Goal: Task Accomplishment & Management: Use online tool/utility

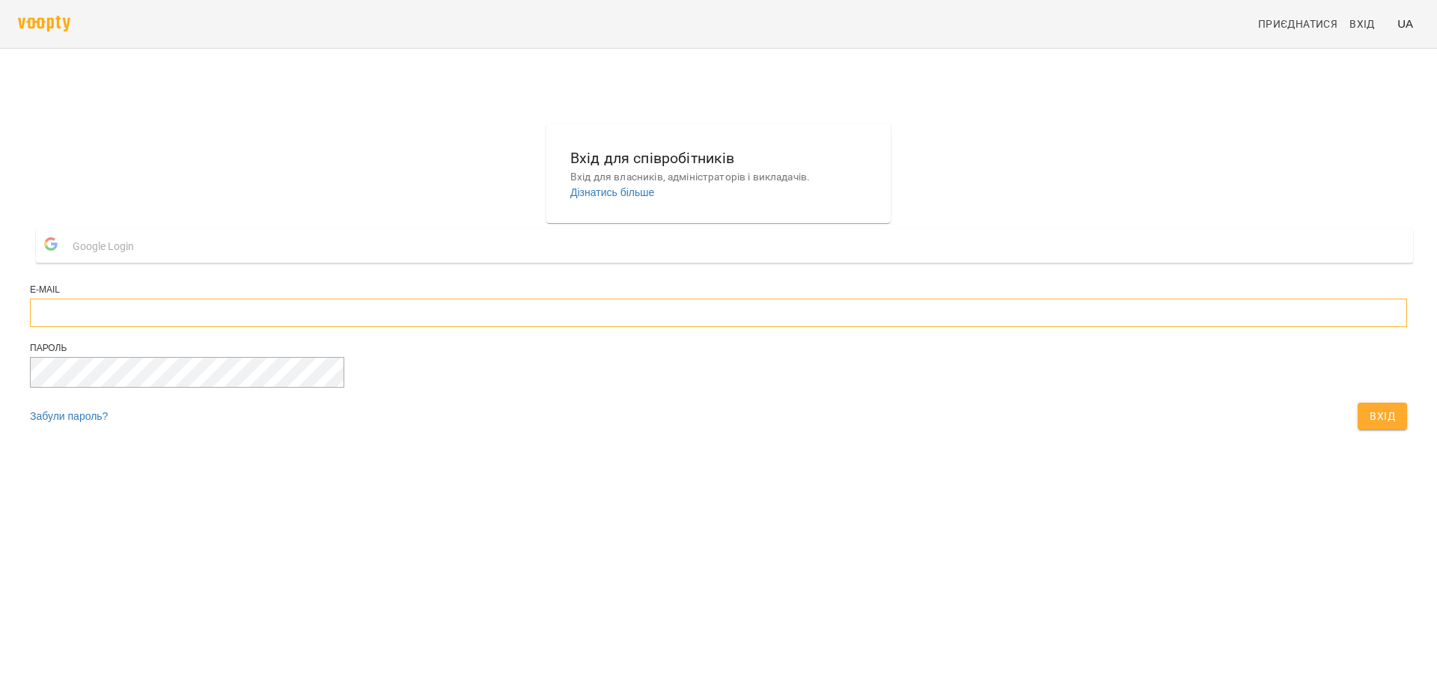
type input "**********"
click at [1370, 425] on span "Вхід" at bounding box center [1382, 416] width 25 height 18
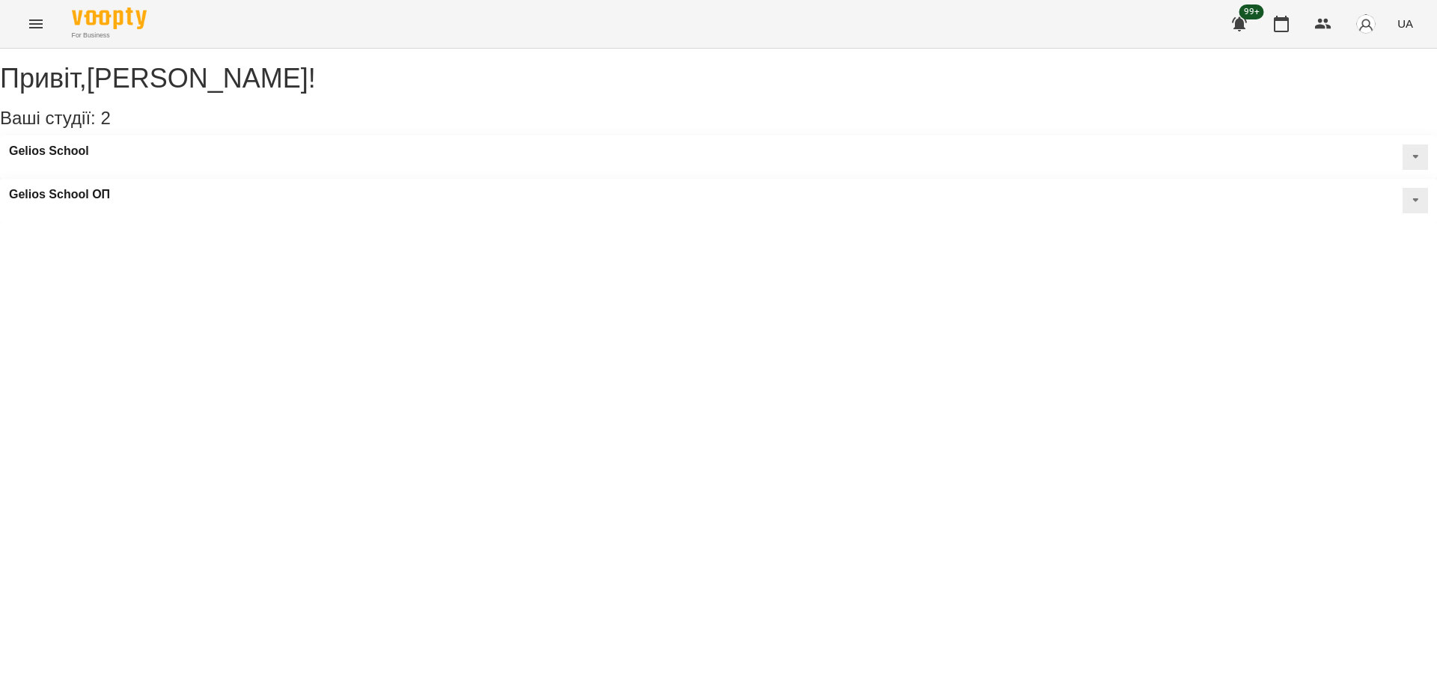
drag, startPoint x: 57, startPoint y: 19, endPoint x: 46, endPoint y: 19, distance: 11.3
click at [46, 19] on div "For Business 99+ UA" at bounding box center [718, 24] width 1437 height 48
click at [46, 19] on button "Menu" at bounding box center [36, 24] width 36 height 36
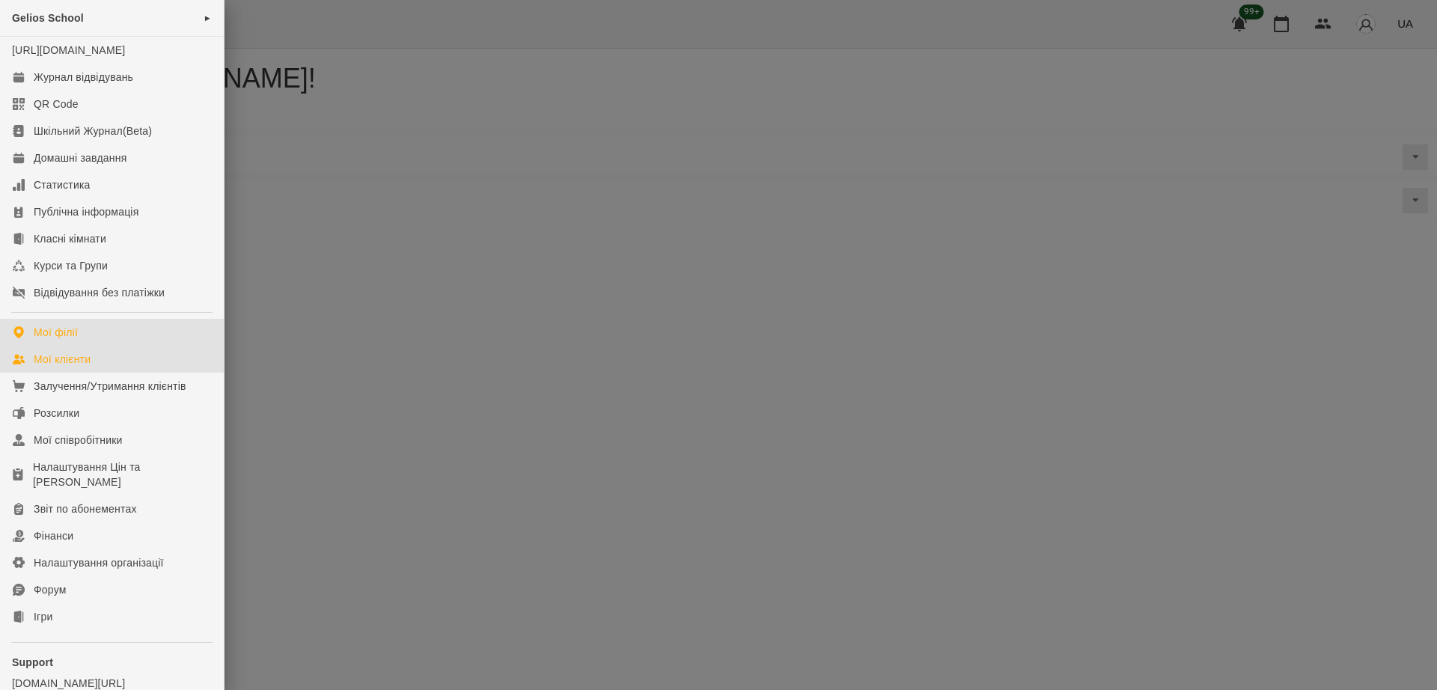
click at [78, 367] on div "Мої клієнти" at bounding box center [62, 359] width 57 height 15
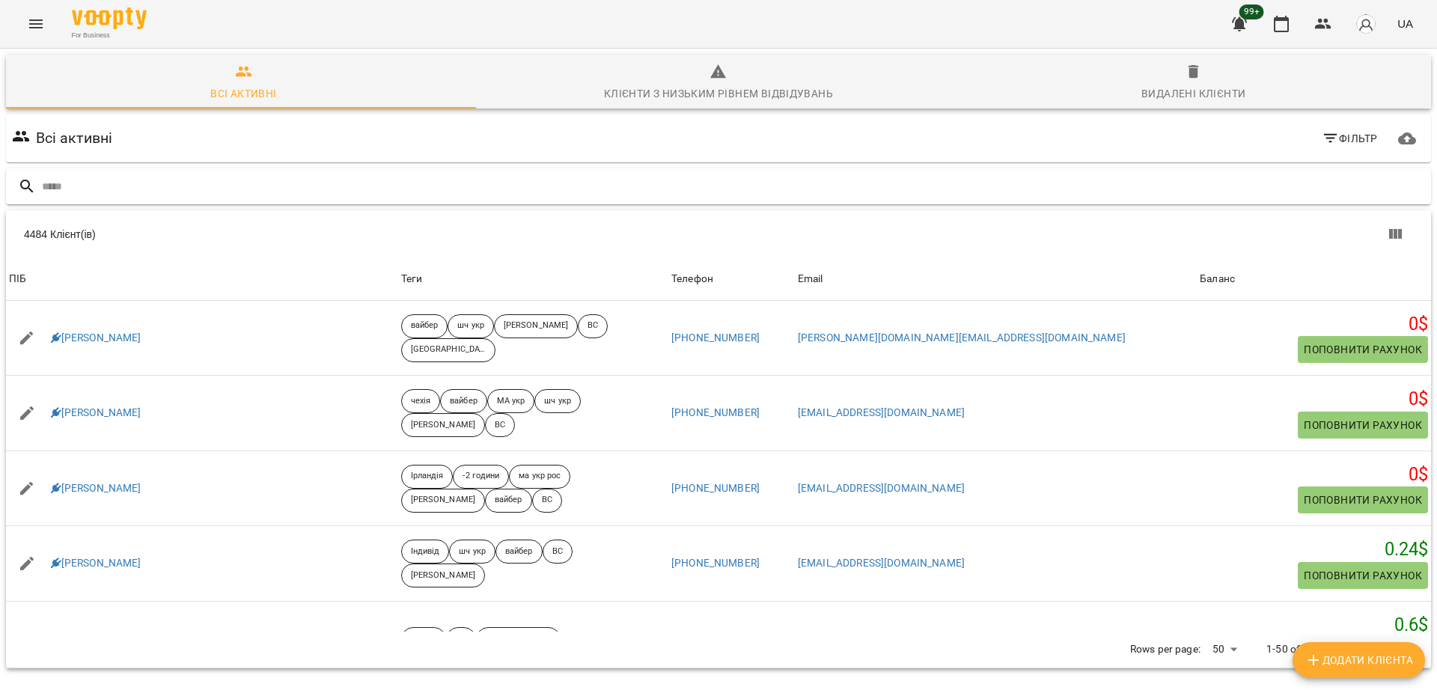
click at [341, 188] on input "text" at bounding box center [733, 186] width 1383 height 25
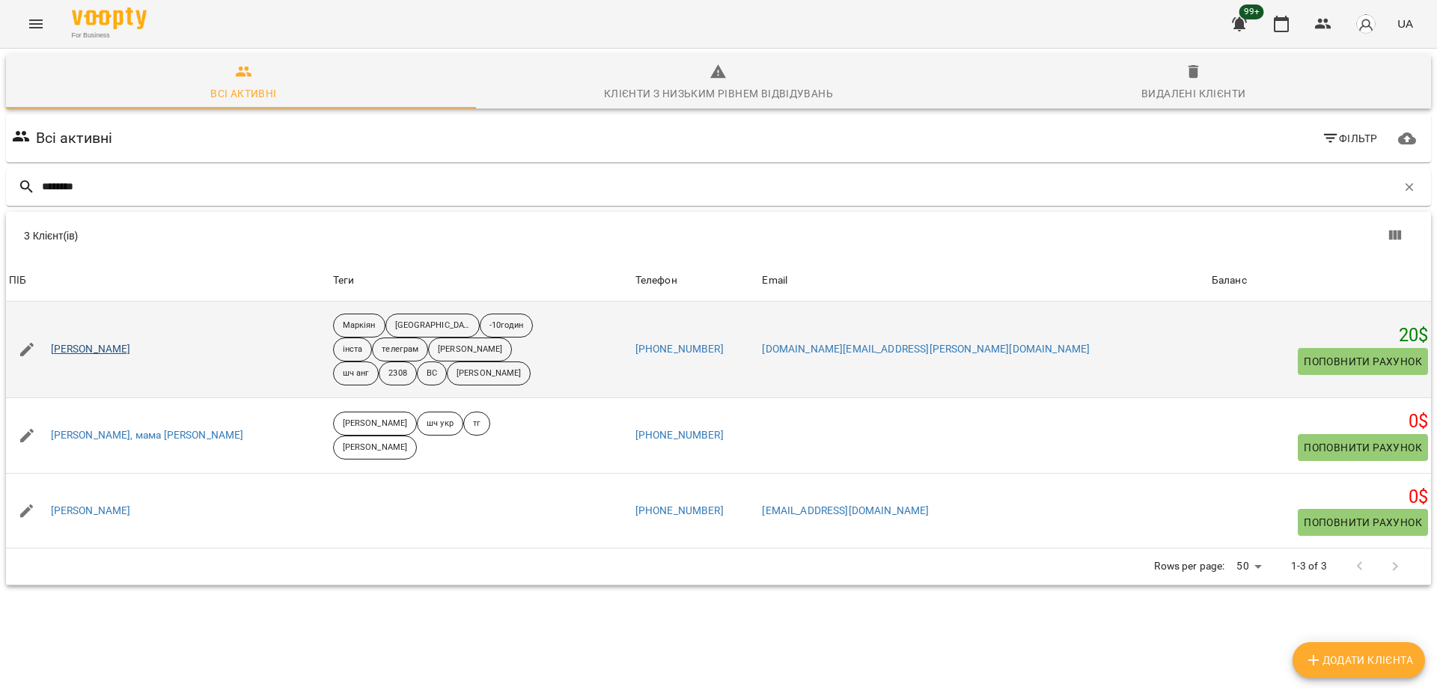
type input "********"
click at [108, 349] on link "Аліса Ткаченко" at bounding box center [91, 349] width 80 height 15
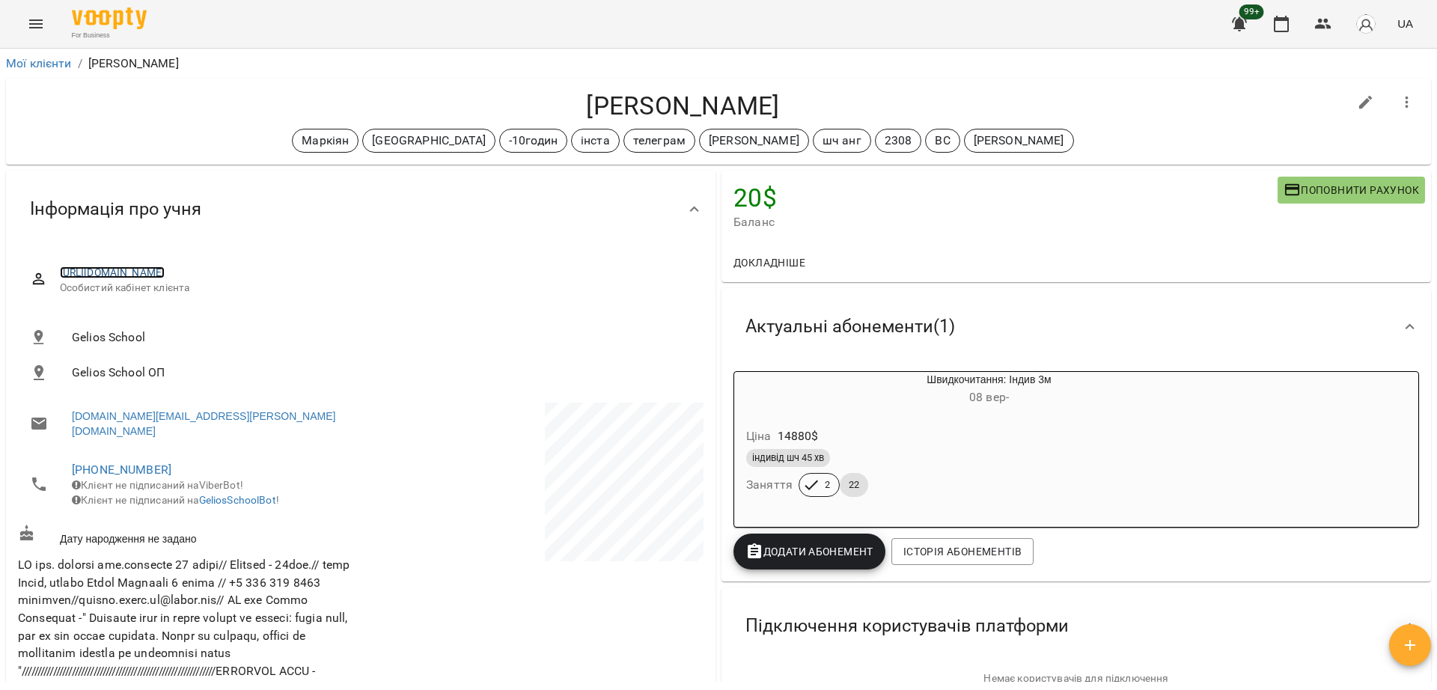
click at [165, 276] on link "https://platform.gelios-school.com/client/65d0c78f332c5598ddc2bd28/68a607583c73…" at bounding box center [113, 272] width 106 height 12
click at [41, 55] on li "Мої клієнти" at bounding box center [39, 64] width 66 height 18
click at [37, 69] on link "Мої клієнти" at bounding box center [39, 63] width 66 height 14
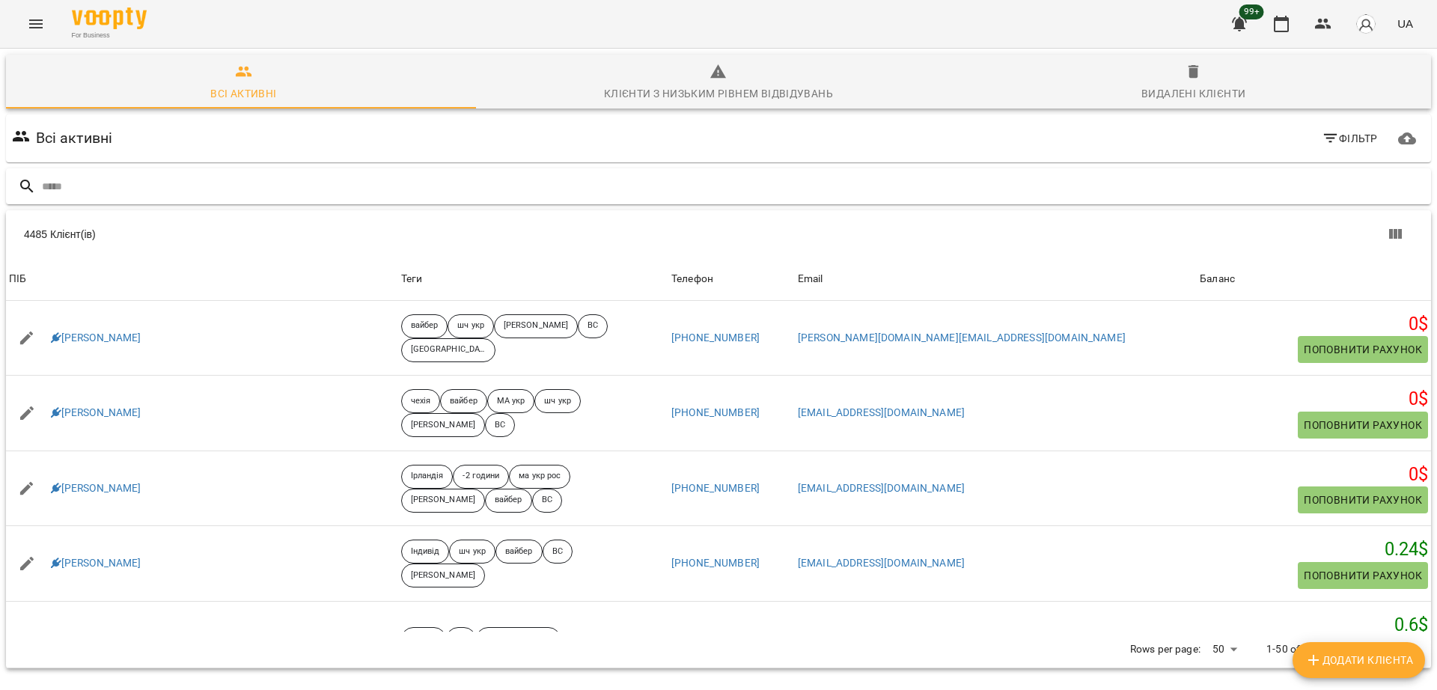
click at [362, 186] on input "text" at bounding box center [733, 186] width 1383 height 25
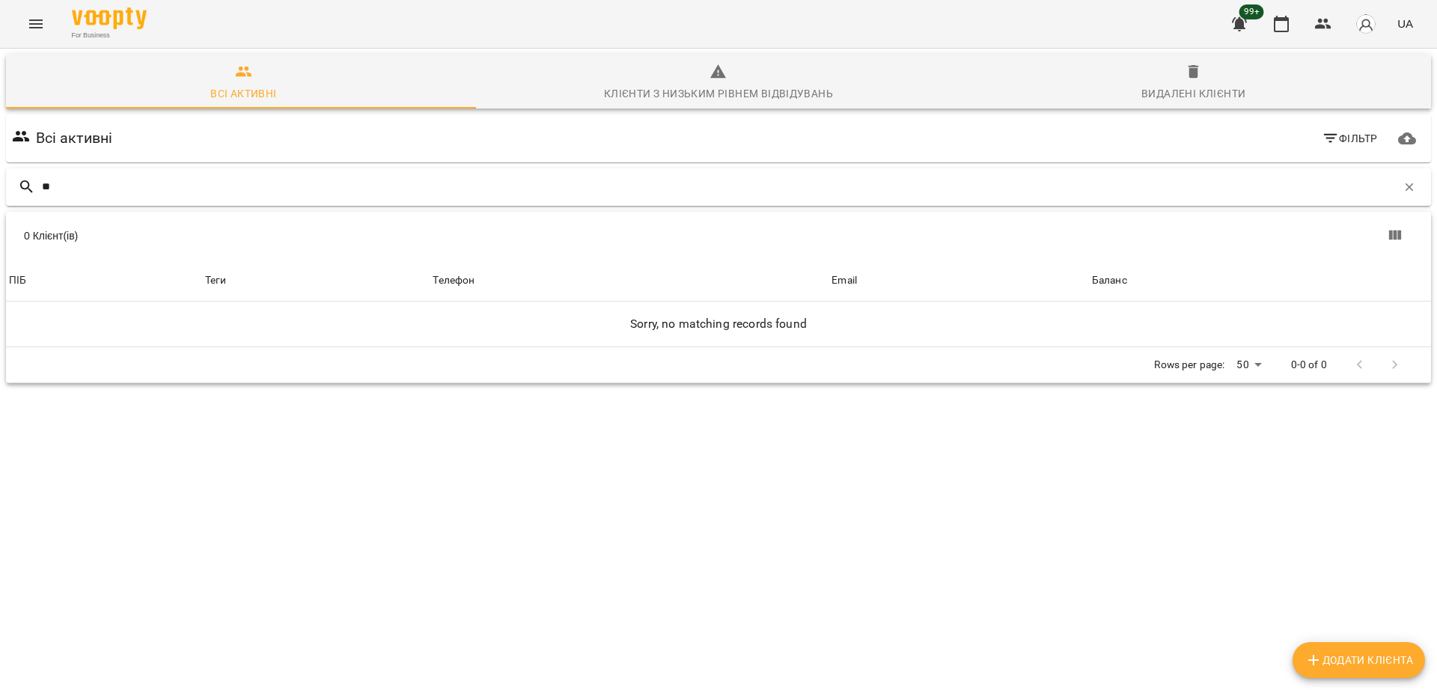
type input "*"
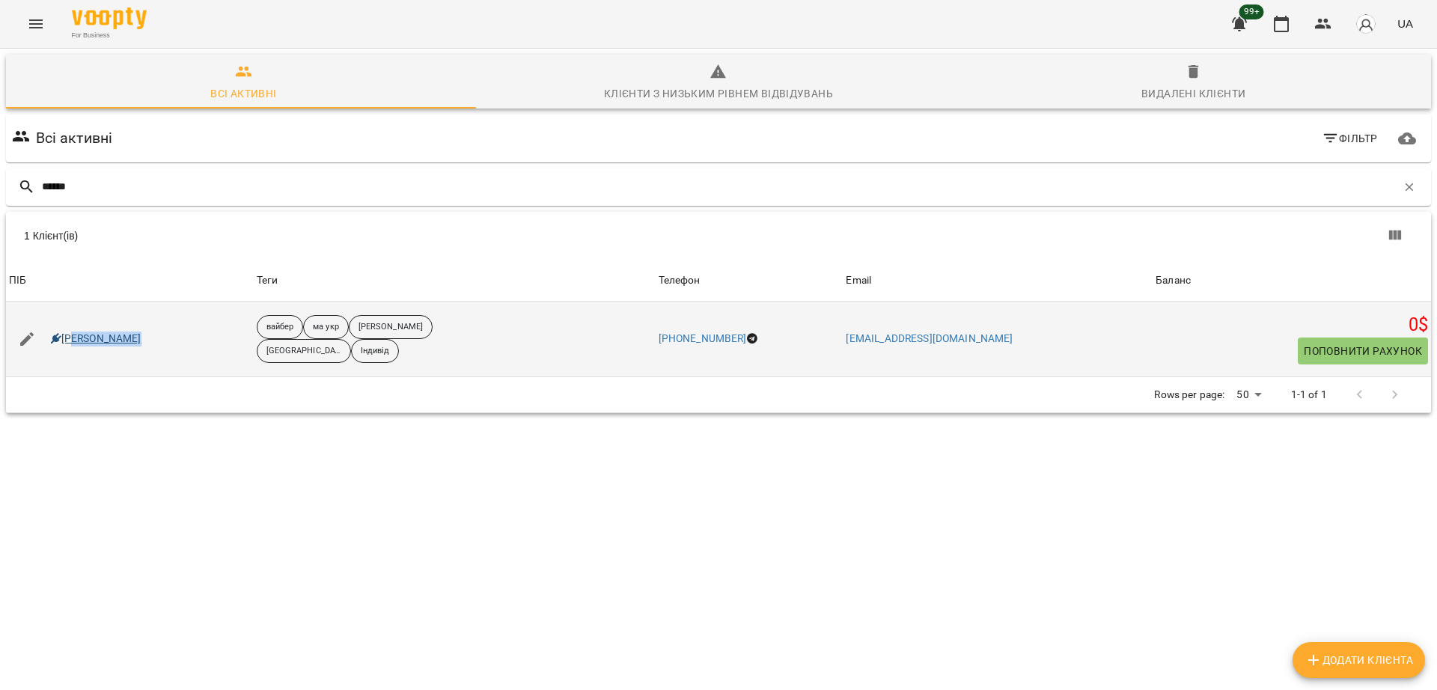
drag, startPoint x: 170, startPoint y: 350, endPoint x: 71, endPoint y: 341, distance: 99.3
click at [71, 341] on div "Кінах Назарій" at bounding box center [130, 339] width 248 height 42
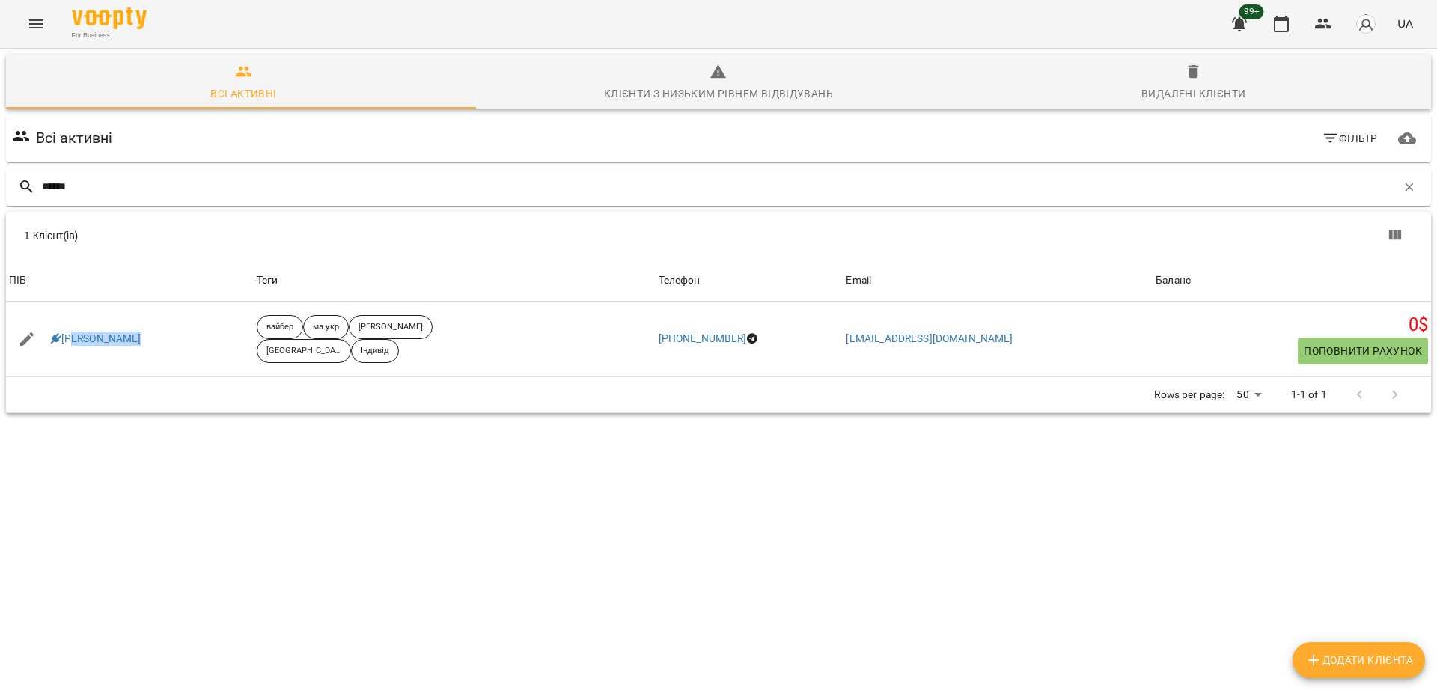
copy link "нах Назарій"
drag, startPoint x: 175, startPoint y: 184, endPoint x: 0, endPoint y: 165, distance: 176.2
click at [0, 165] on div "Всі активні Клієнти з низьким рівнем відвідувань Видалені клієнти Всі активні Ф…" at bounding box center [718, 286] width 1443 height 481
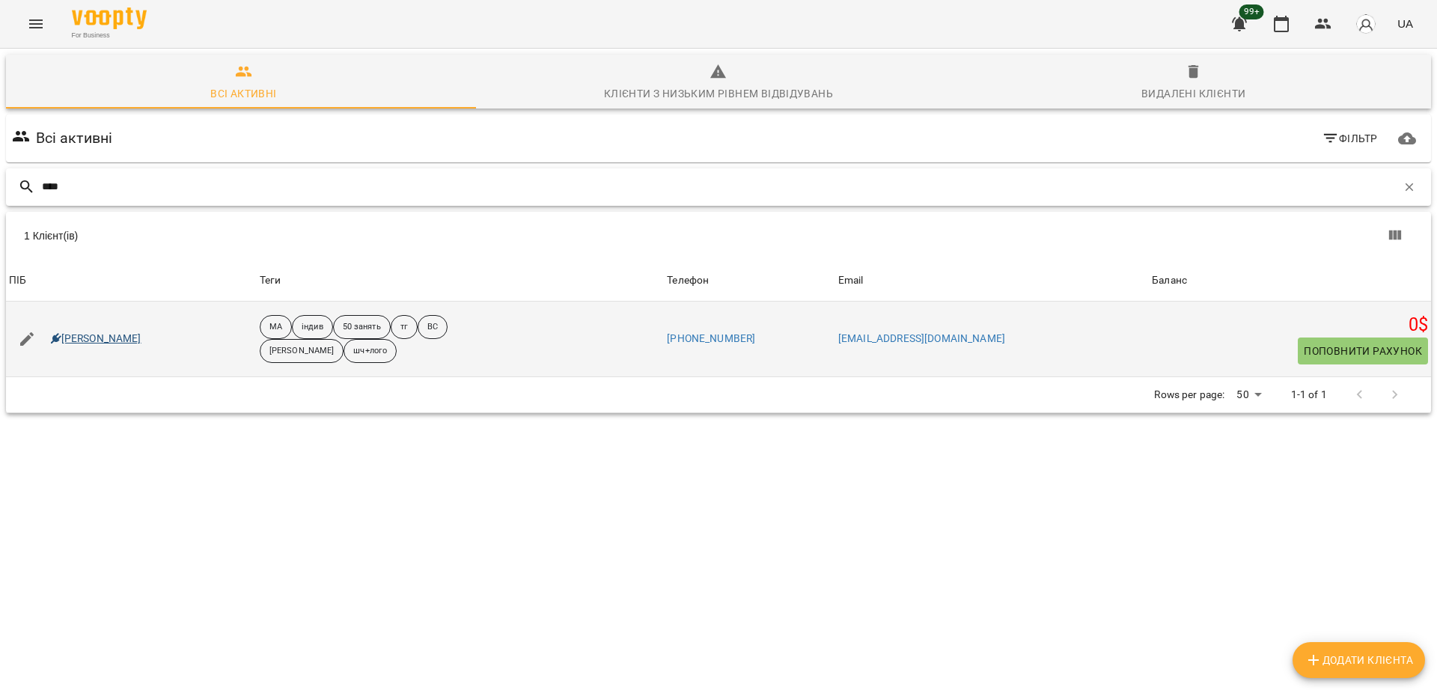
type input "****"
click at [87, 336] on link "Тіхон Баєв" at bounding box center [96, 339] width 91 height 15
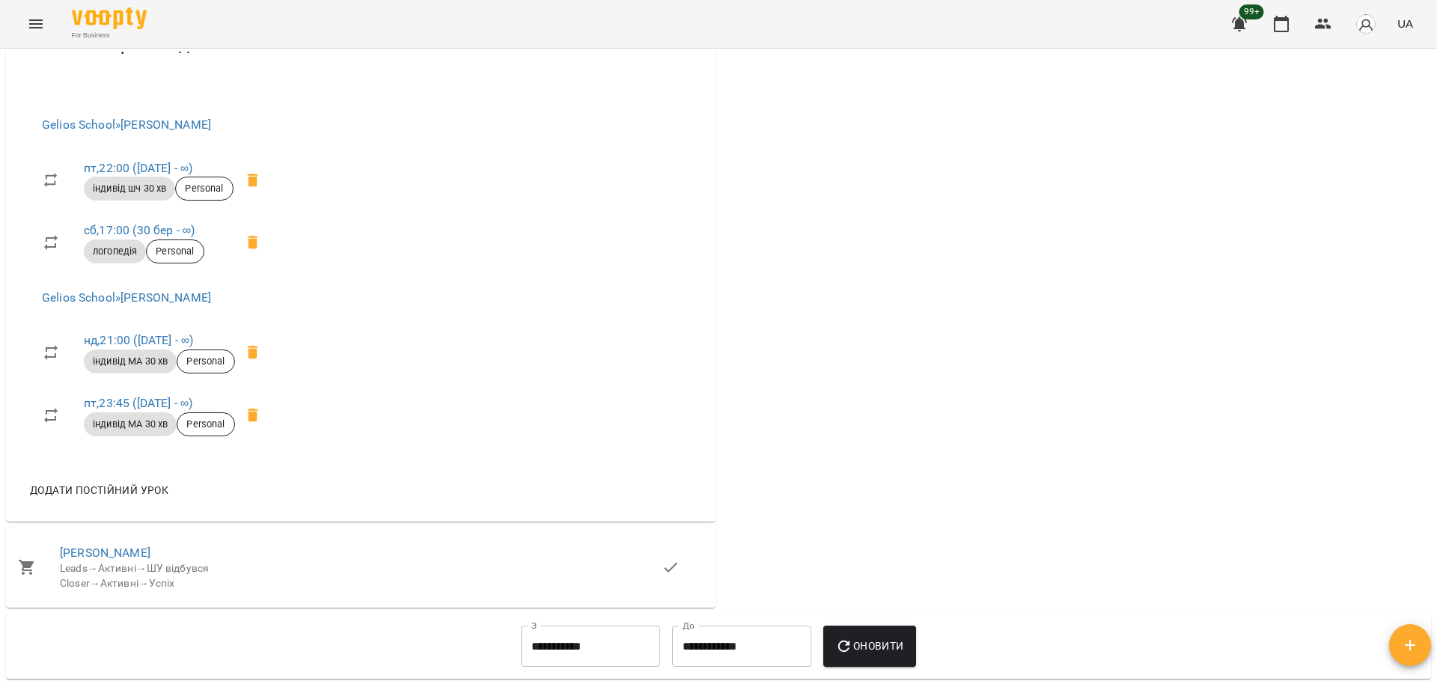
scroll to position [895, 0]
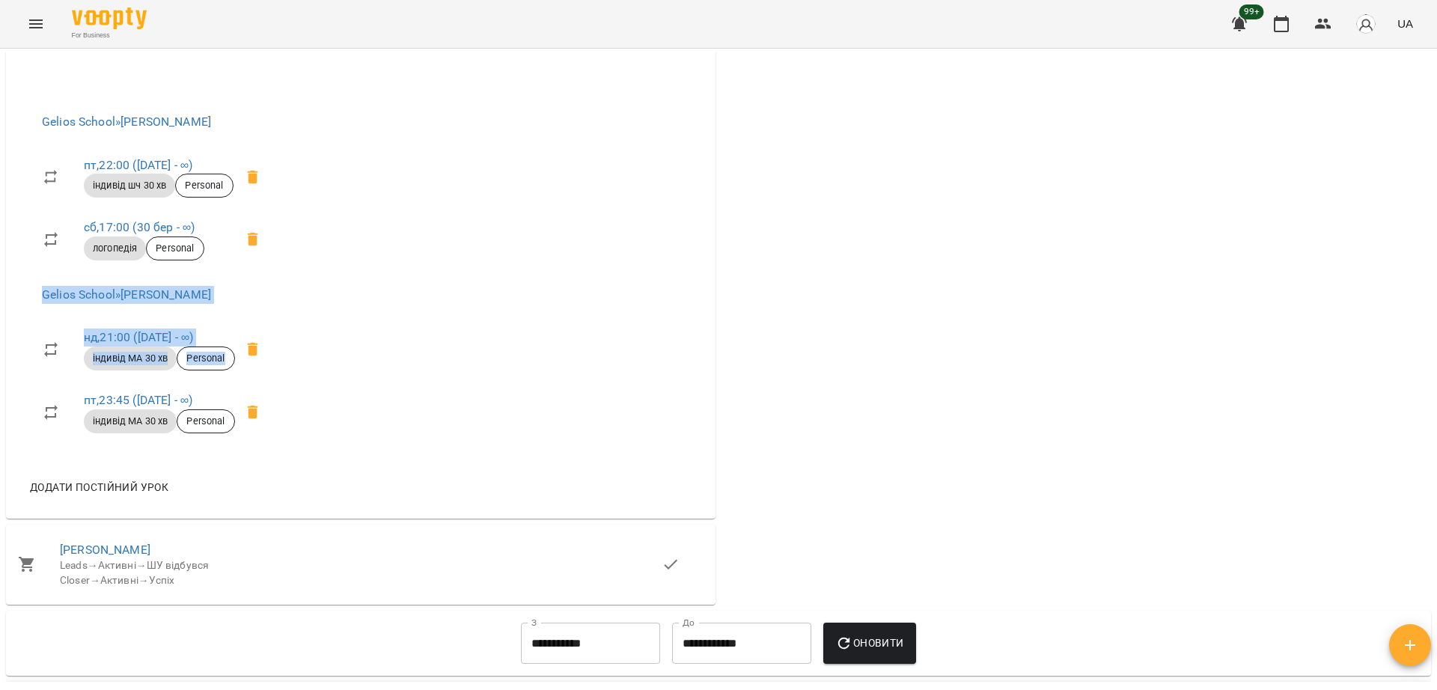
drag, startPoint x: 365, startPoint y: 412, endPoint x: 404, endPoint y: 310, distance: 110.0
click at [404, 310] on div "Gelios School » Бєлькова Анастасія пт , 22:00 (28 серп - ∞) індивід шч 30 хв Pe…" at bounding box center [361, 299] width 710 height 439
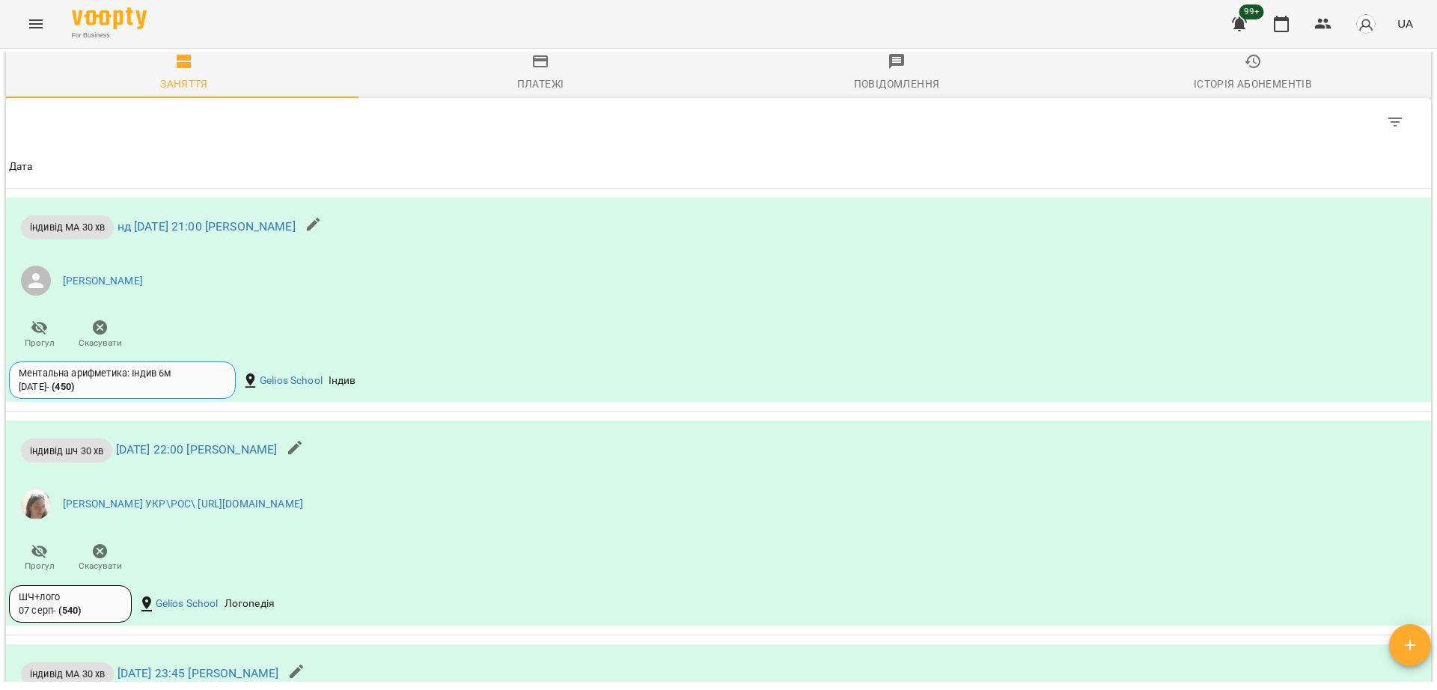
copy ul "Gelios School » Бондарева Валерія нд , 21:00 (25 серп - ∞) індивід МА 30 хв Per…"
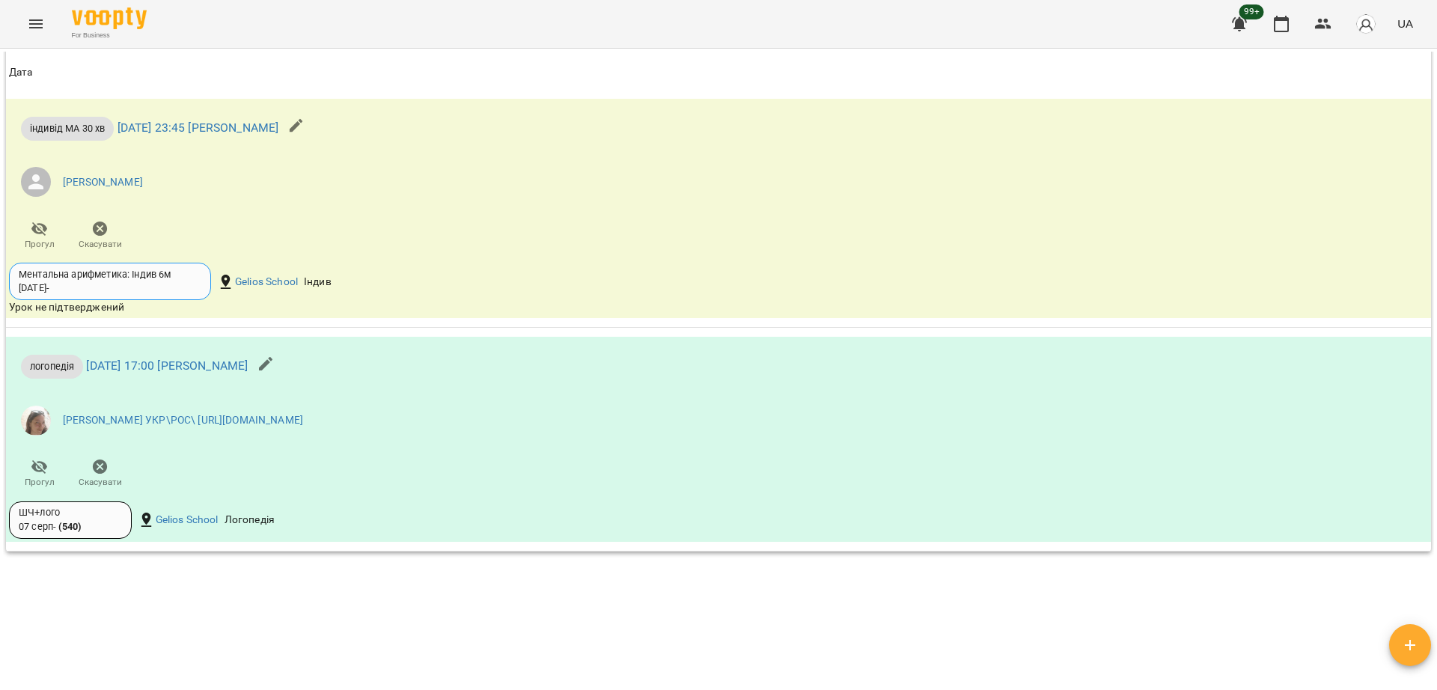
scroll to position [3022, 0]
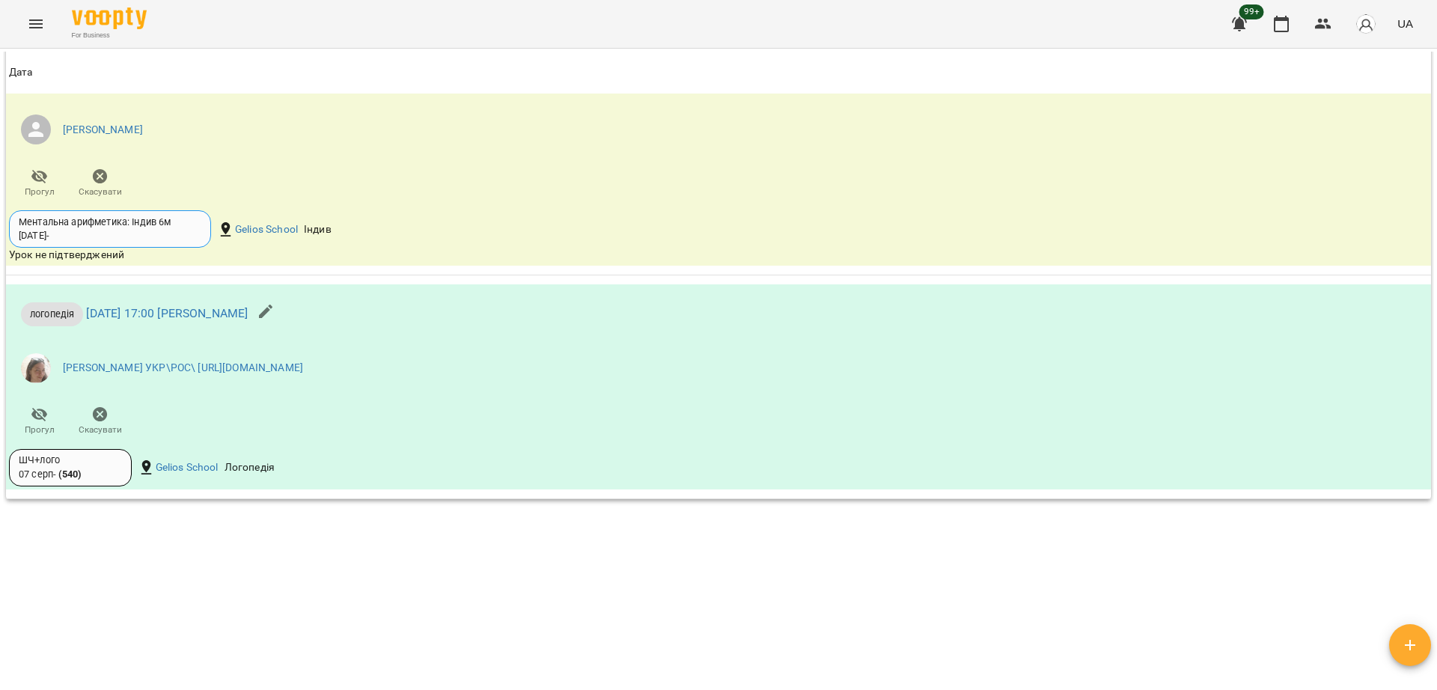
click at [404, 555] on div "Мої клієнти / Тіхон Баєв Тіхон Баєв МА індив 50 занять тг ВС Сорока Христина шч…" at bounding box center [718, 367] width 1431 height 630
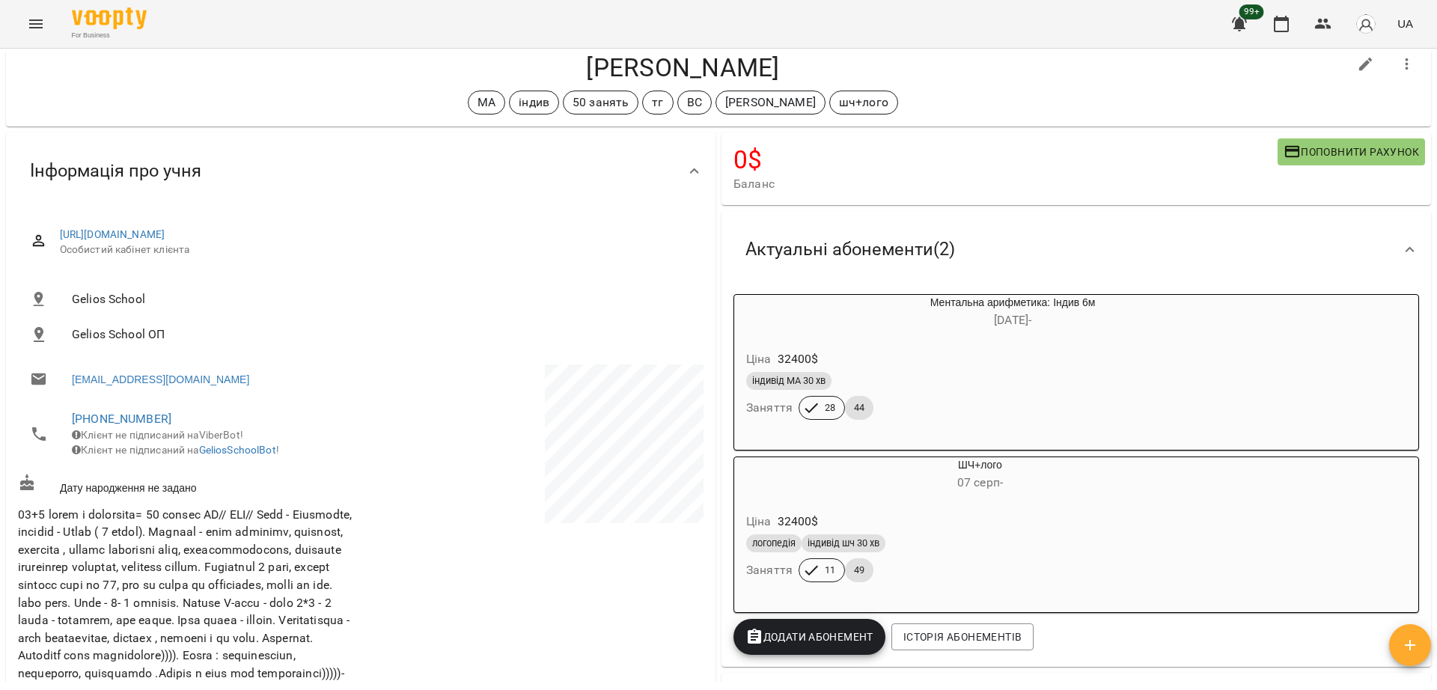
scroll to position [0, 0]
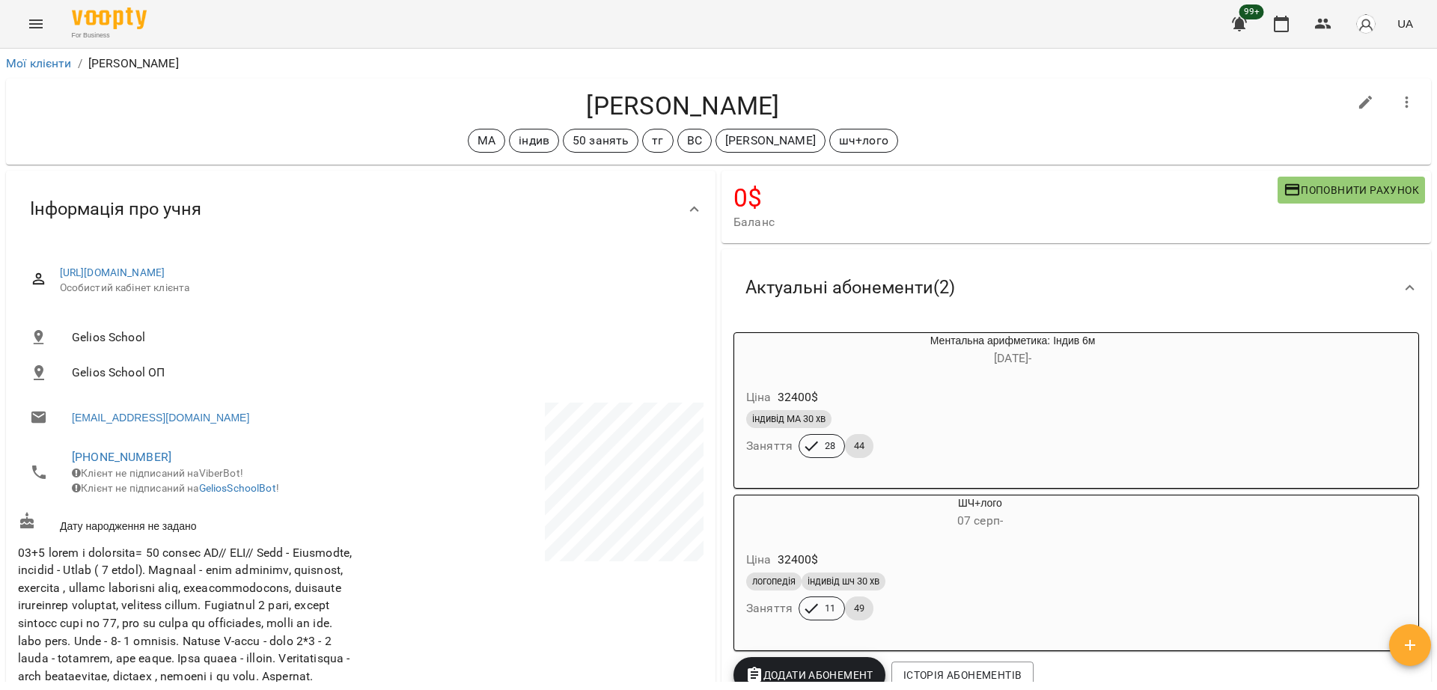
click at [46, 52] on div "Мої клієнти / Тіхон Баєв" at bounding box center [718, 64] width 1431 height 24
click at [45, 61] on link "Мої клієнти" at bounding box center [39, 63] width 66 height 14
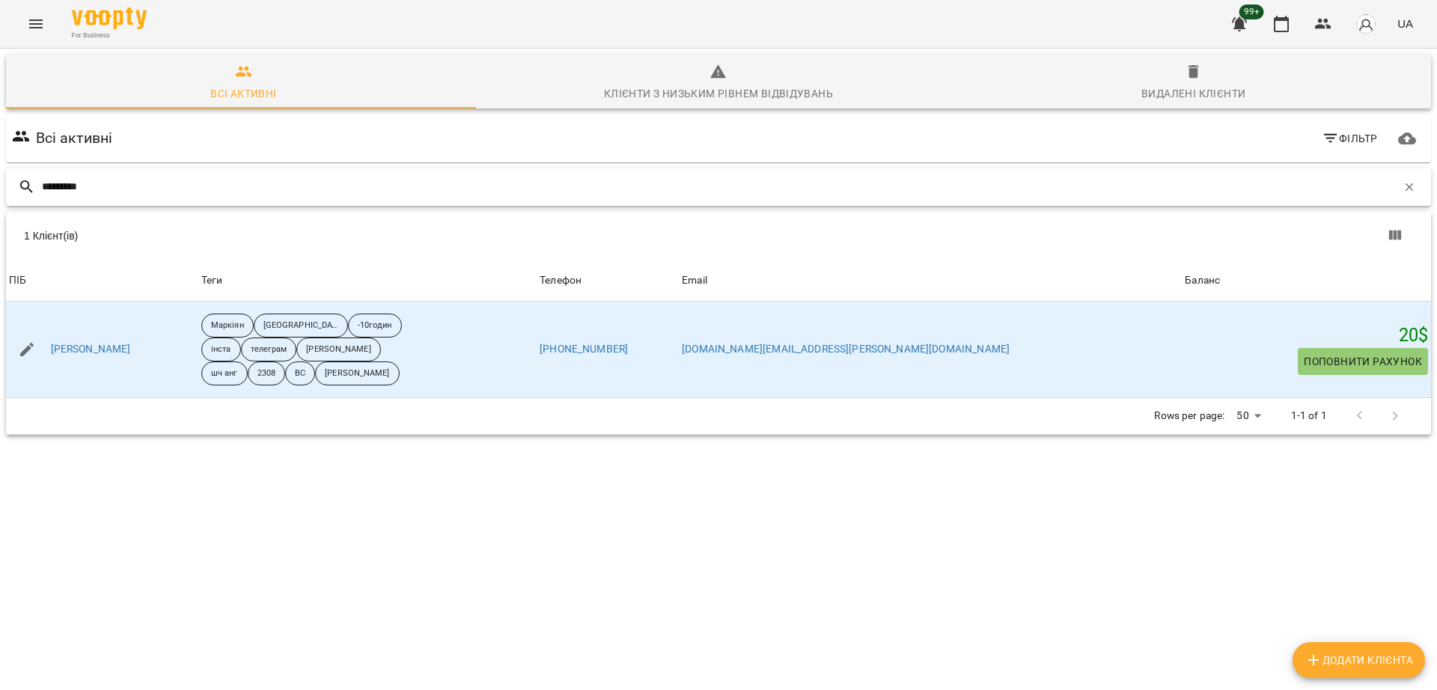
drag, startPoint x: 127, startPoint y: 185, endPoint x: 0, endPoint y: 132, distance: 136.9
click at [0, 132] on div "Всі активні Клієнти з низьким рівнем відвідувань Видалені клієнти Всі активні Ф…" at bounding box center [718, 297] width 1443 height 503
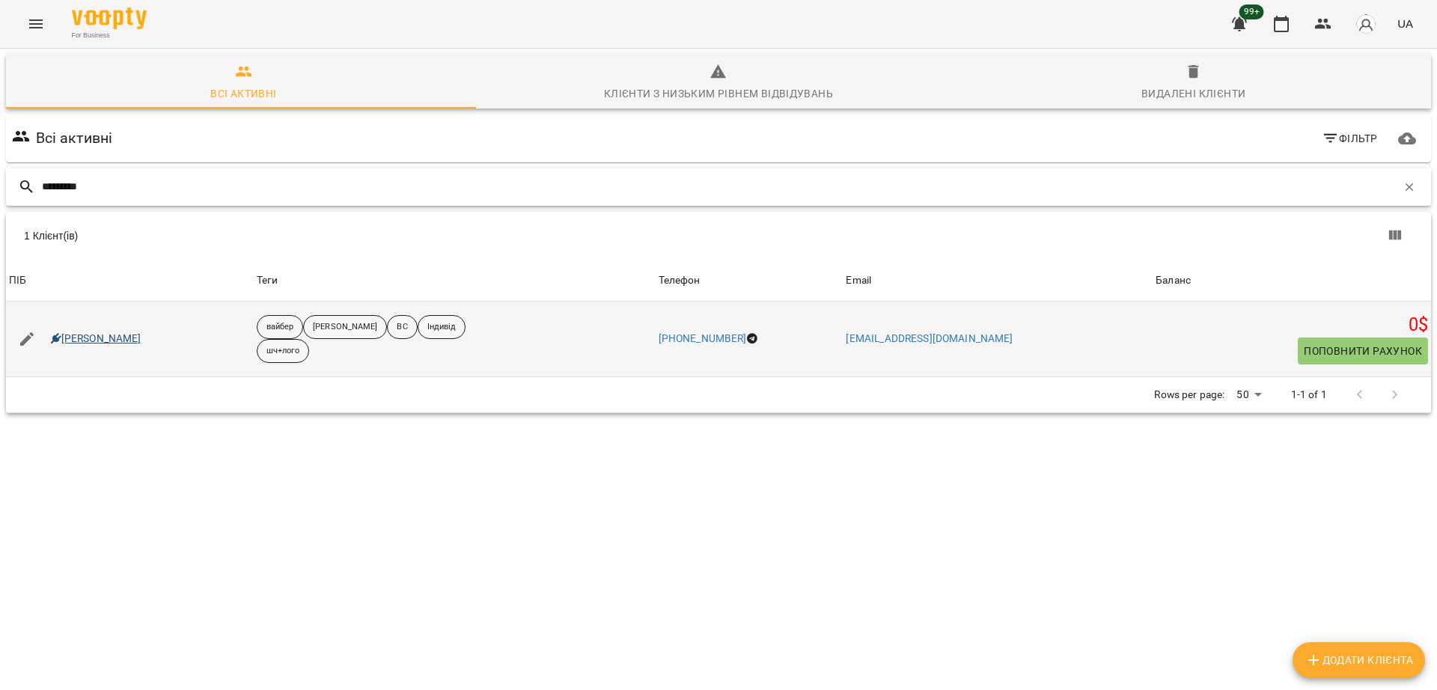
type input "********"
click at [129, 334] on link "Олександр Степанюк" at bounding box center [96, 339] width 91 height 15
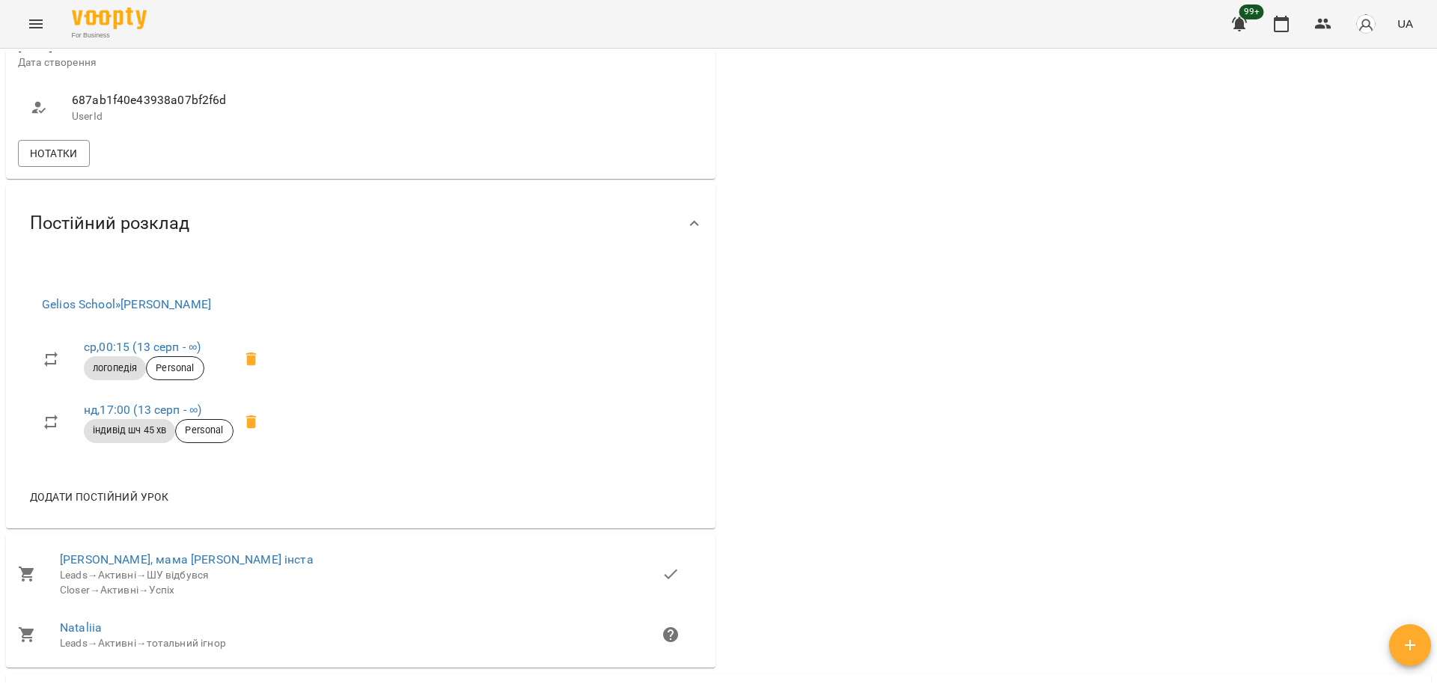
scroll to position [680, 0]
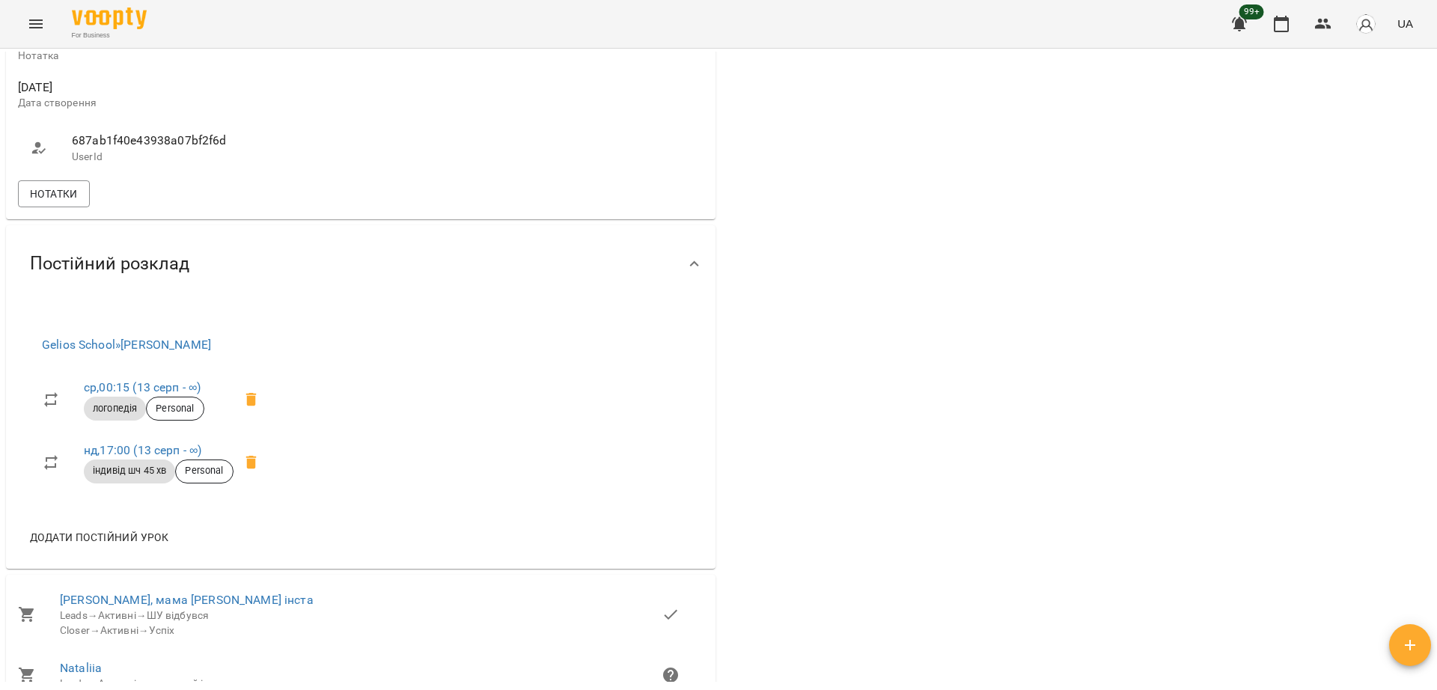
click at [1416, 144] on div "0 $ Баланс Поповнити рахунок Актуальні абонементи ( 1 ) ШЧ+лого 10 лип - Ціна 1…" at bounding box center [1077, 99] width 716 height 1224
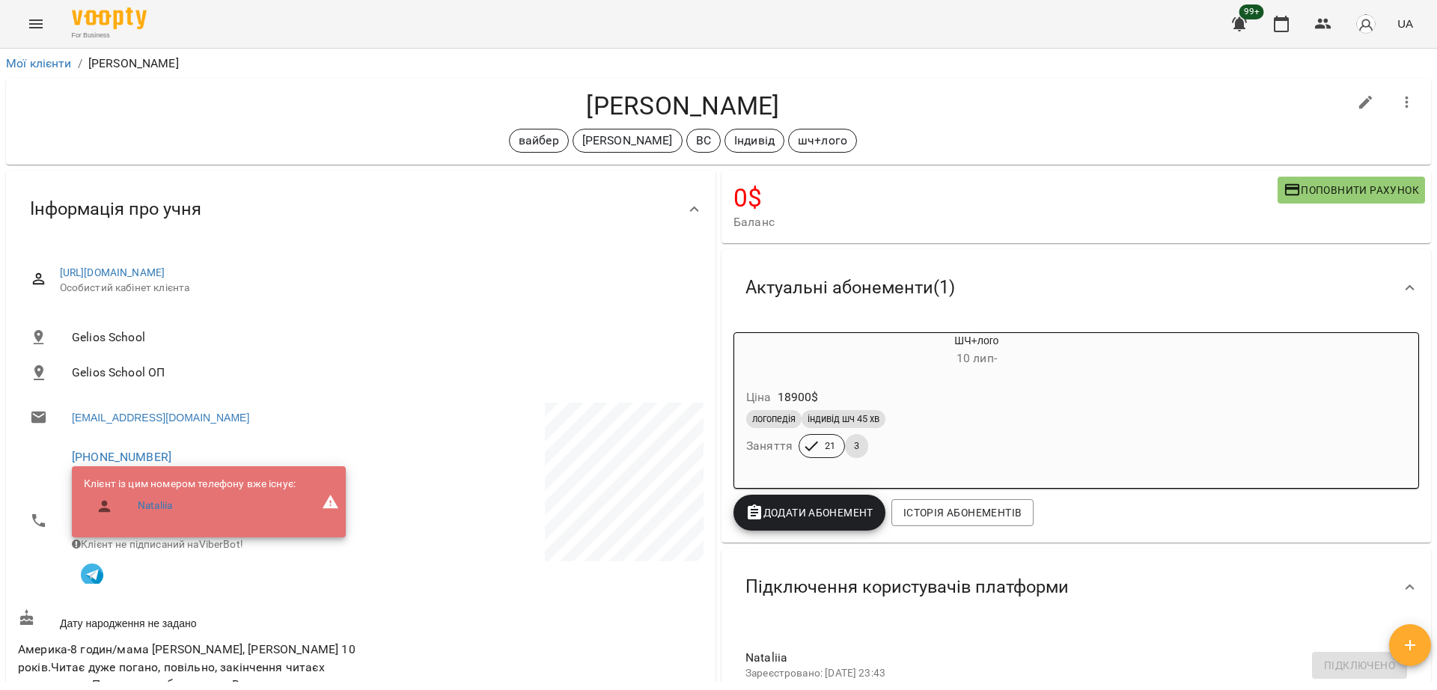
drag, startPoint x: 823, startPoint y: 104, endPoint x: 508, endPoint y: 98, distance: 316.0
click at [508, 98] on h4 "Олександр Степанюк" at bounding box center [683, 106] width 1330 height 31
copy h4 "Олександр Степанюк"
click at [0, 415] on div "Мої клієнти / Олександр Степанюк Олександр Степанюк вайбер Оксана Михайлишин ВС…" at bounding box center [718, 394] width 1437 height 690
click at [40, 64] on link "Мої клієнти" at bounding box center [39, 63] width 66 height 14
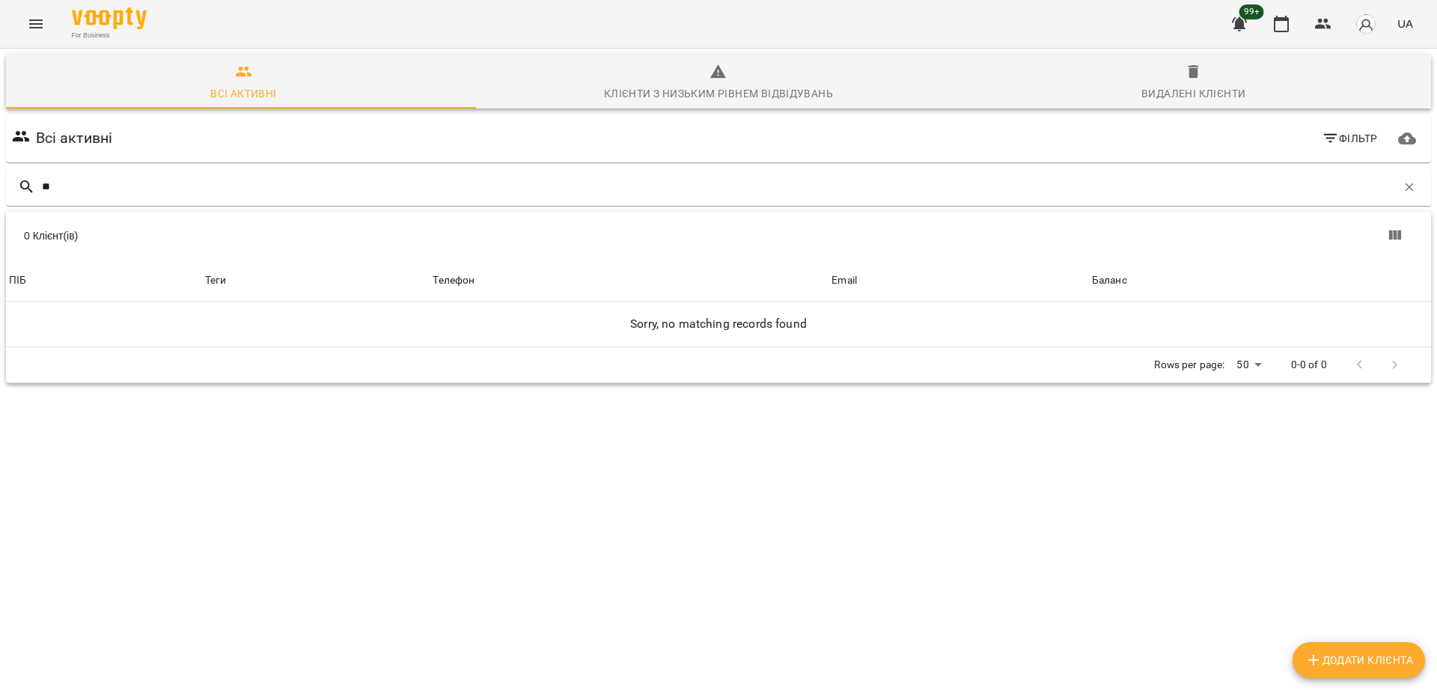
type input "*"
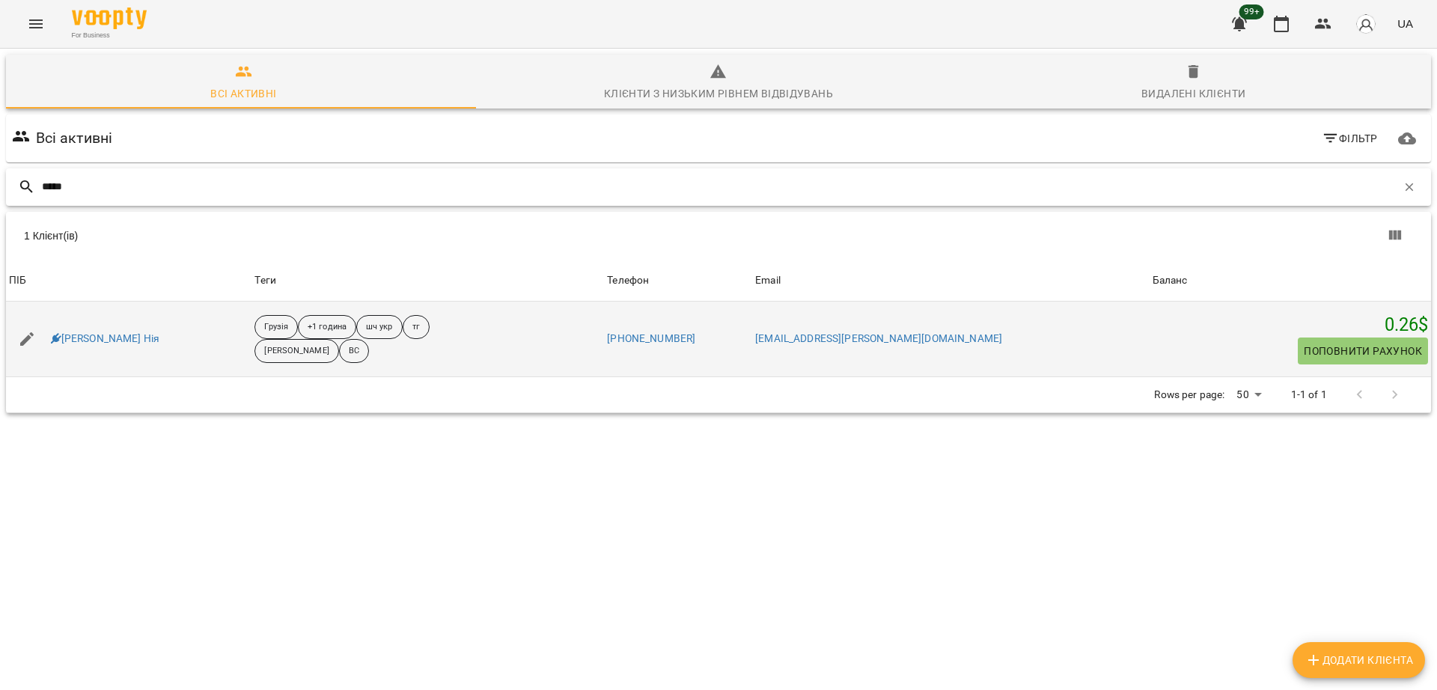
type input "*****"
click at [111, 325] on div "Кобахідзе Нія" at bounding box center [129, 339] width 246 height 42
click at [111, 332] on link "Кобахідзе Нія" at bounding box center [105, 339] width 109 height 15
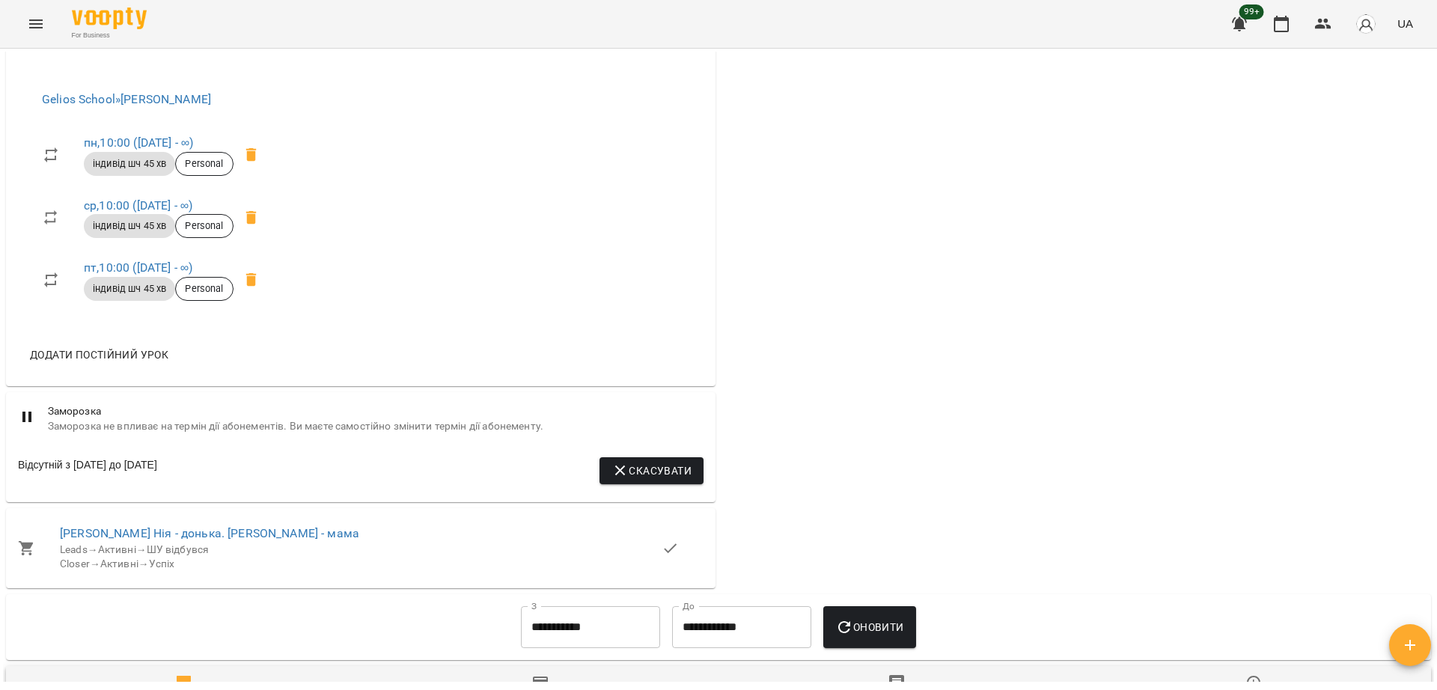
scroll to position [993, 0]
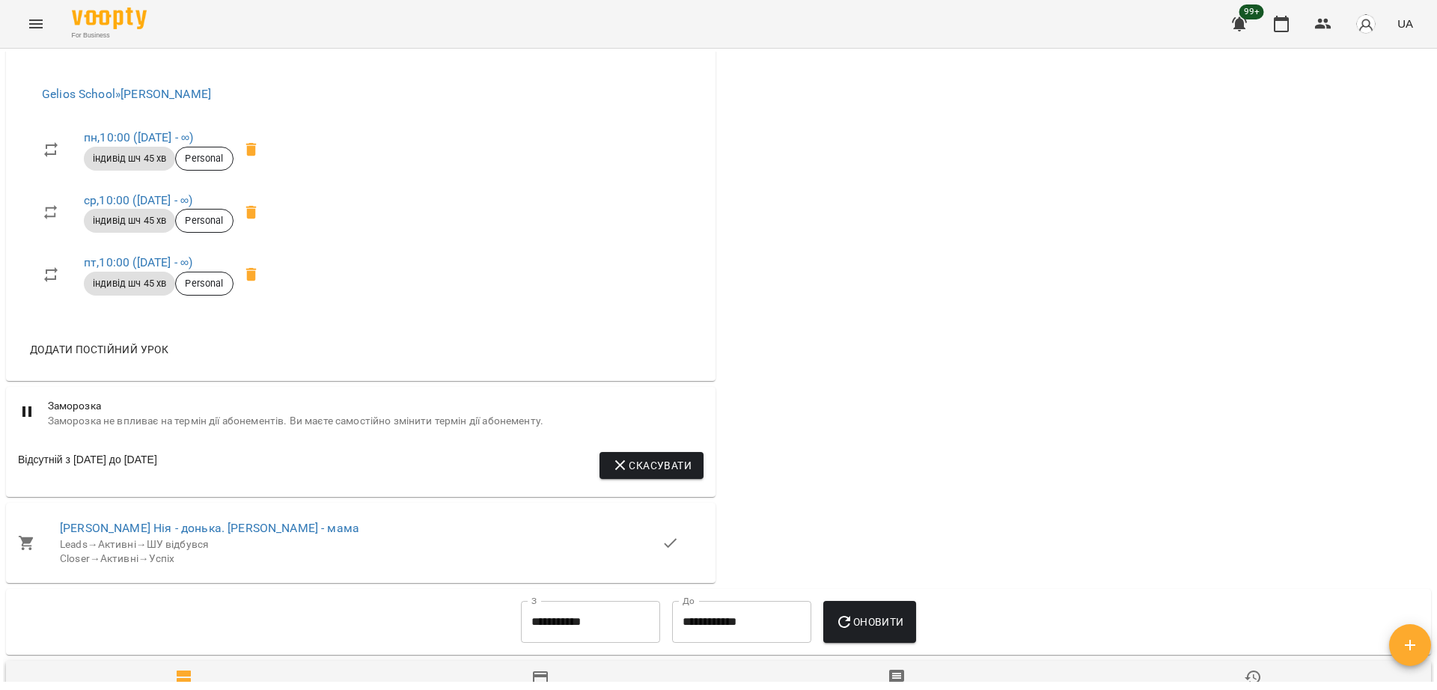
drag, startPoint x: 0, startPoint y: 241, endPoint x: 315, endPoint y: 183, distance: 320.5
click at [315, 183] on div "Мої клієнти / Кобахідзе Нія Кобахідзе Нія Грузія +1 година шч укр тг Сорока Хри…" at bounding box center [718, 394] width 1437 height 690
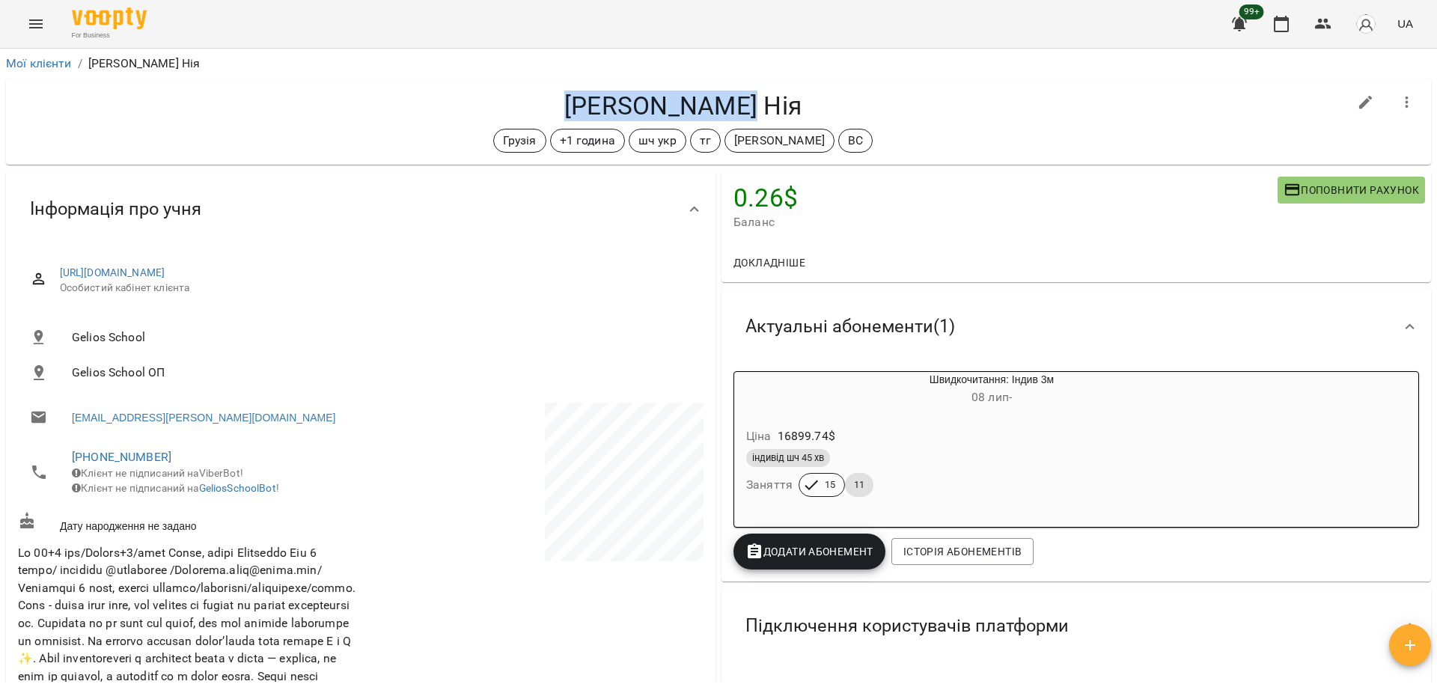
drag, startPoint x: 600, startPoint y: 103, endPoint x: 761, endPoint y: 100, distance: 161.7
click at [761, 100] on h4 "Кобахідзе Нія" at bounding box center [683, 106] width 1330 height 31
copy h4 "Кобахідзе Нія"
click at [80, 642] on span at bounding box center [188, 667] width 340 height 247
click at [53, 70] on li "Мої клієнти" at bounding box center [39, 64] width 66 height 18
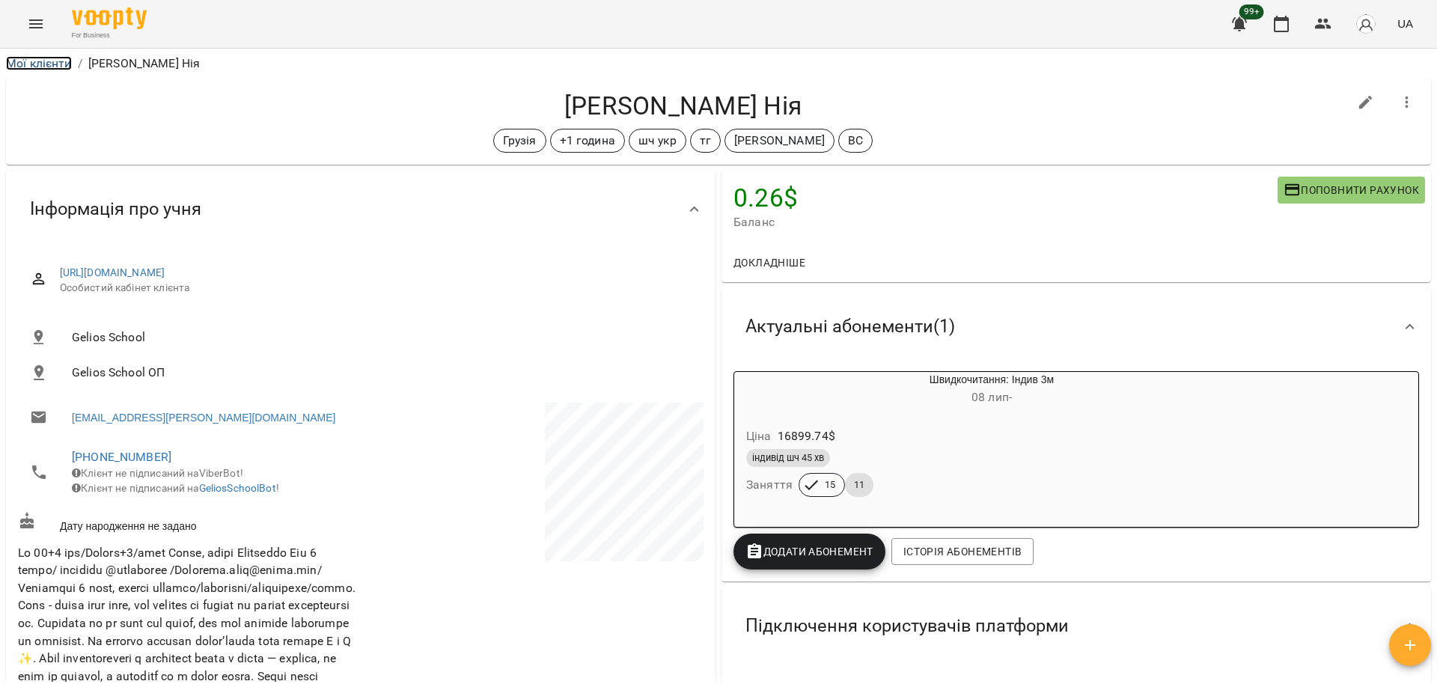
click at [55, 64] on link "Мої клієнти" at bounding box center [39, 63] width 66 height 14
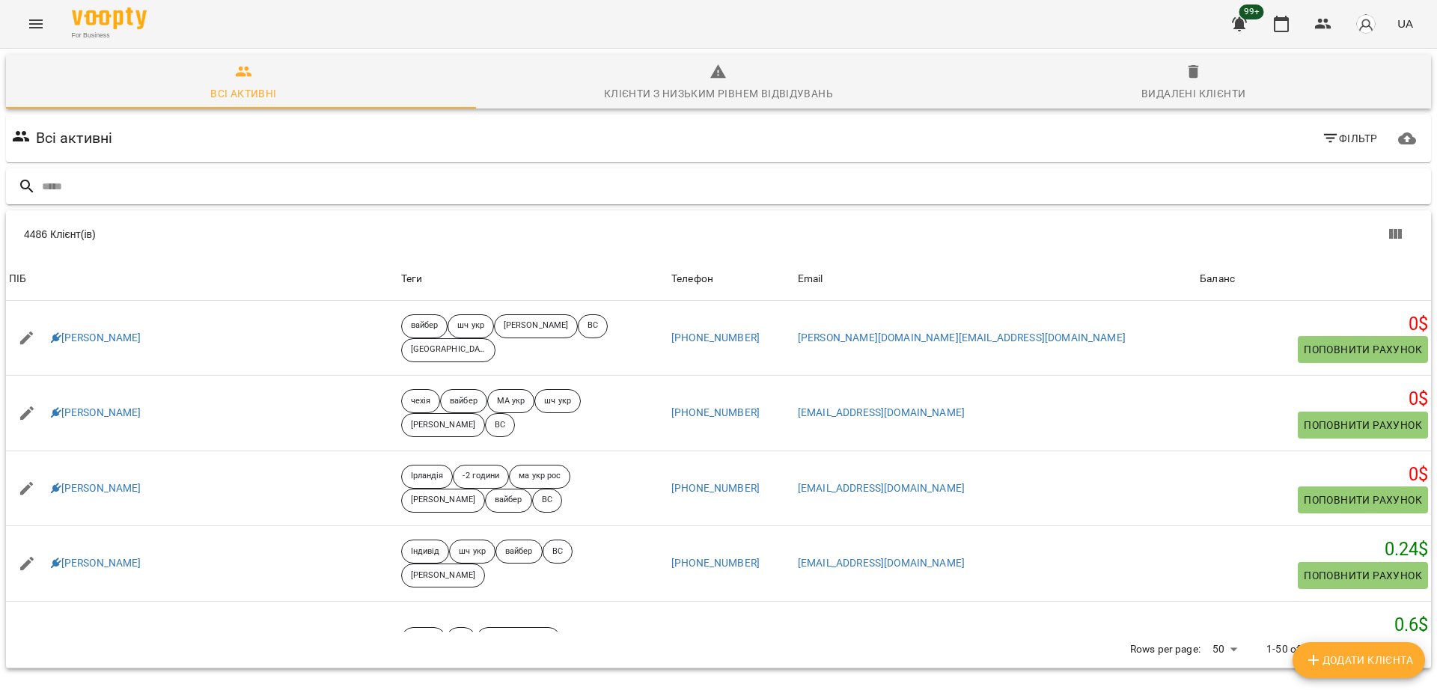
click at [255, 197] on input "text" at bounding box center [733, 186] width 1383 height 25
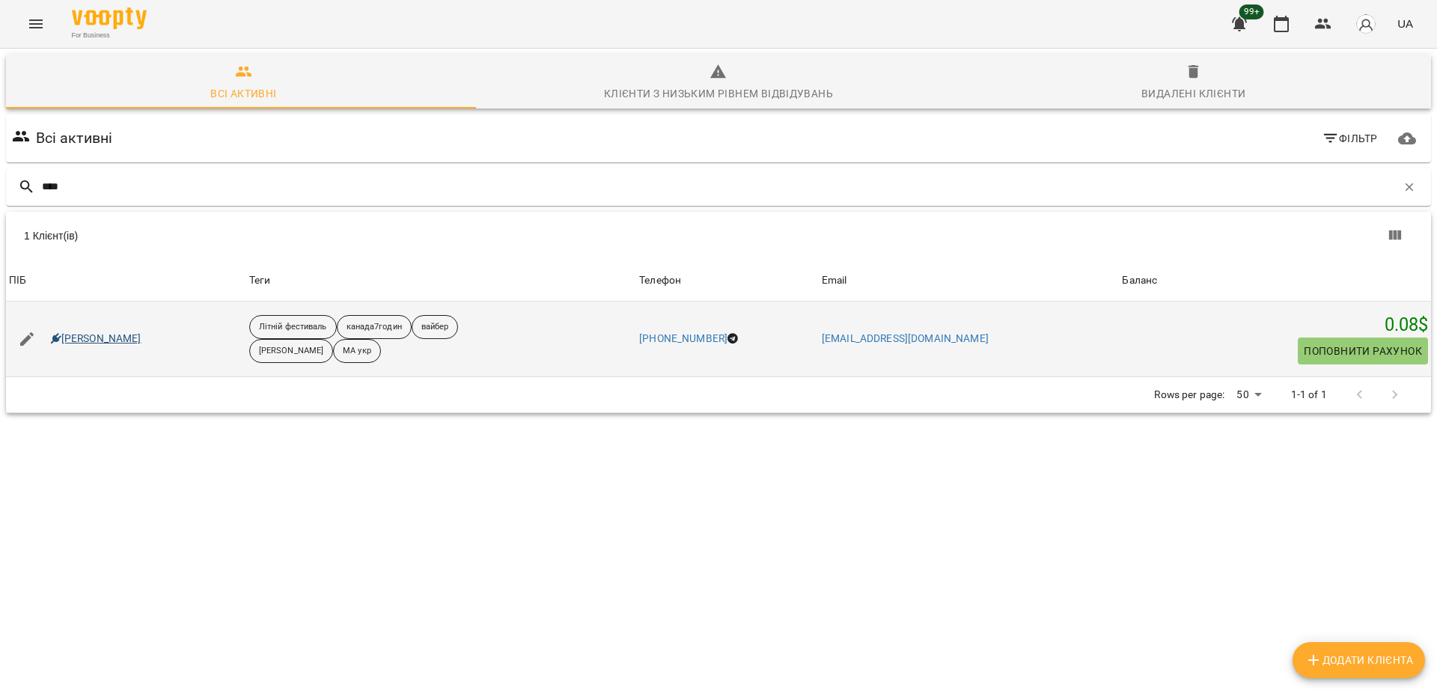
type input "****"
click at [103, 341] on link "Каміла Луцюк" at bounding box center [96, 339] width 91 height 15
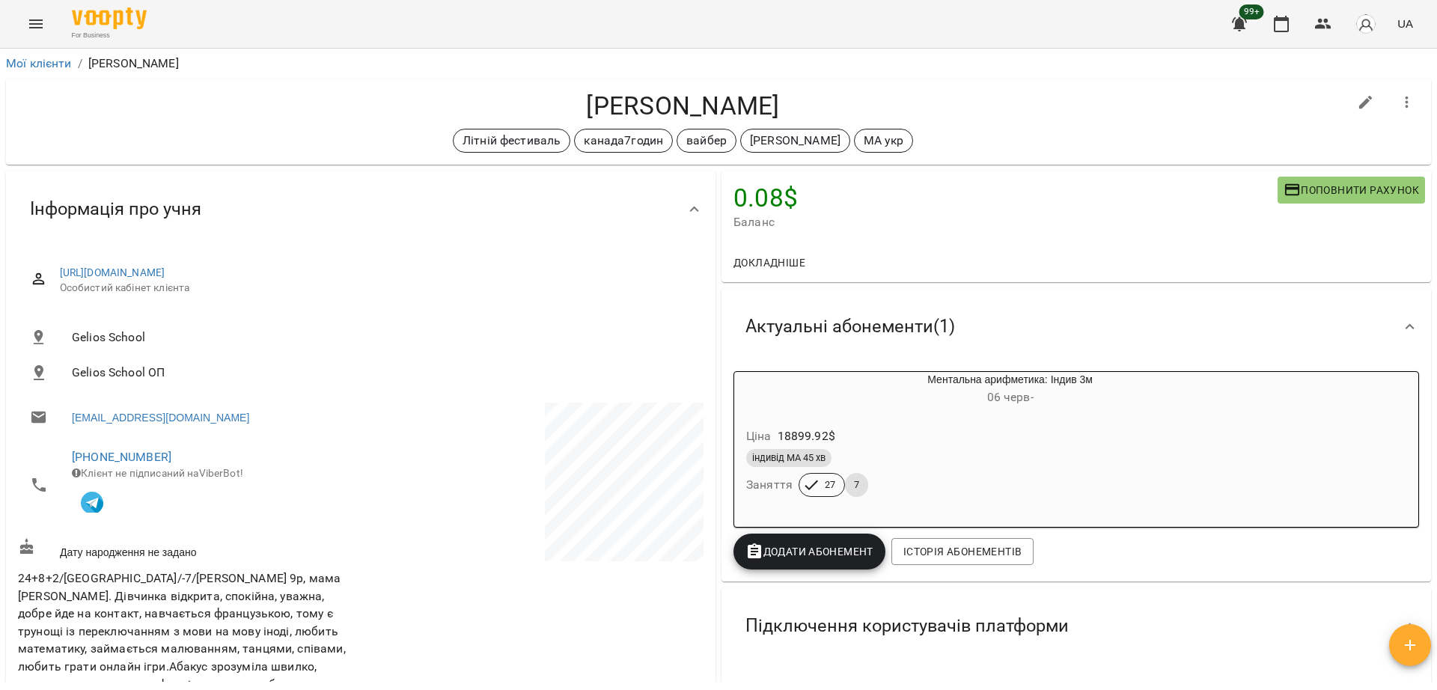
click at [58, 70] on li "Мої клієнти" at bounding box center [39, 64] width 66 height 18
click at [58, 62] on link "Мої клієнти" at bounding box center [39, 63] width 66 height 14
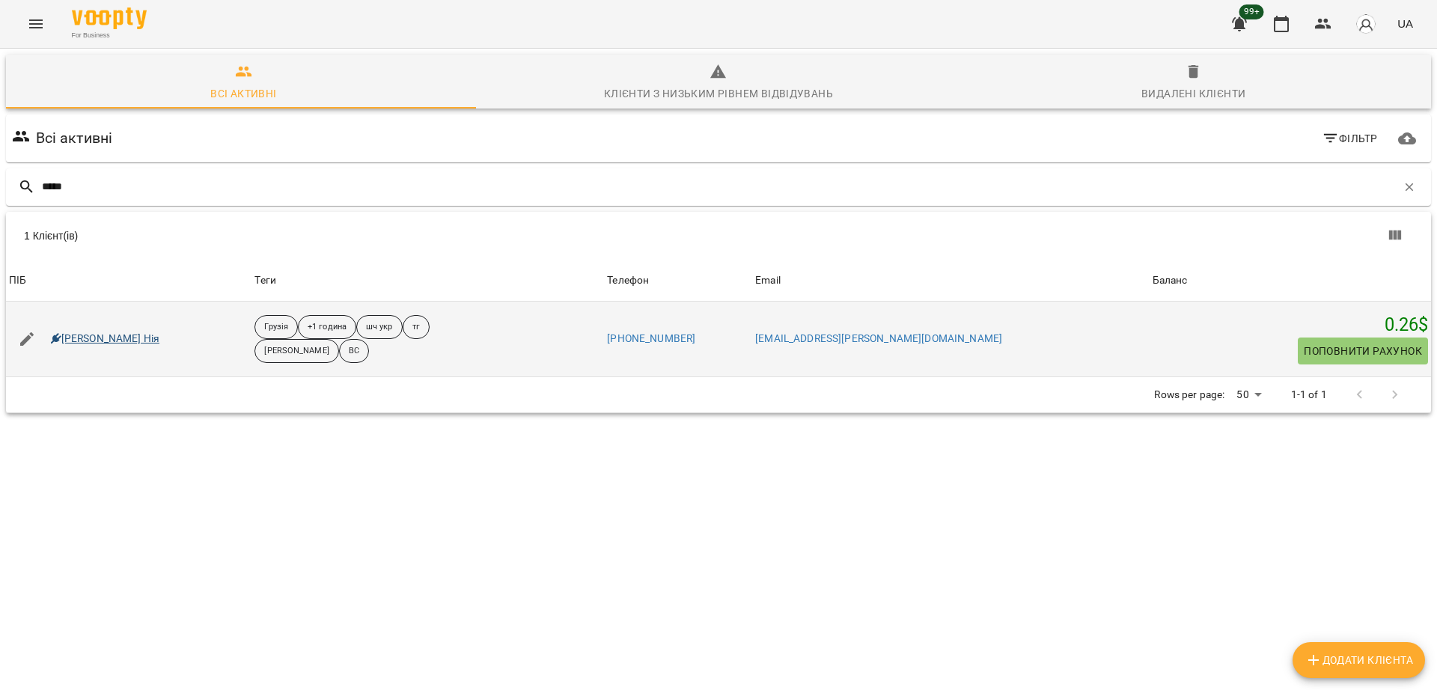
type input "*****"
click at [126, 341] on link "Кобахідзе Нія" at bounding box center [105, 339] width 109 height 15
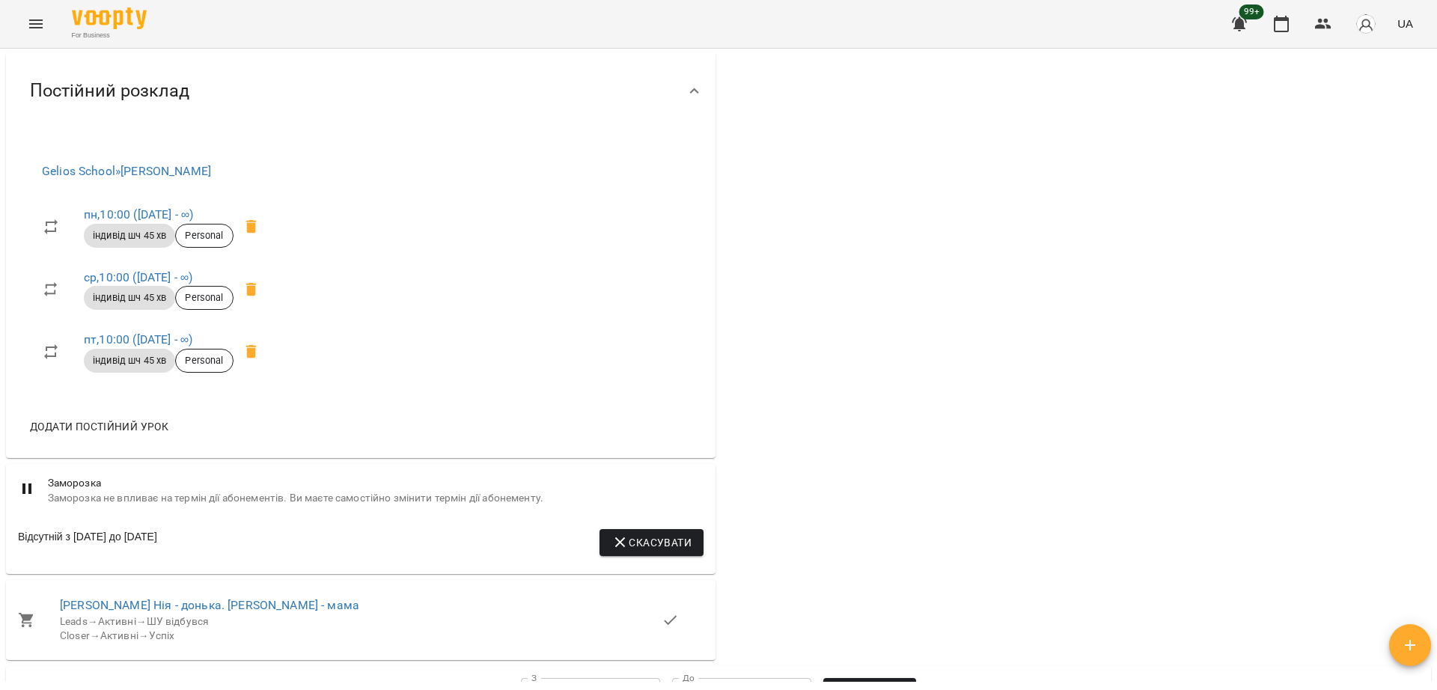
scroll to position [951, 0]
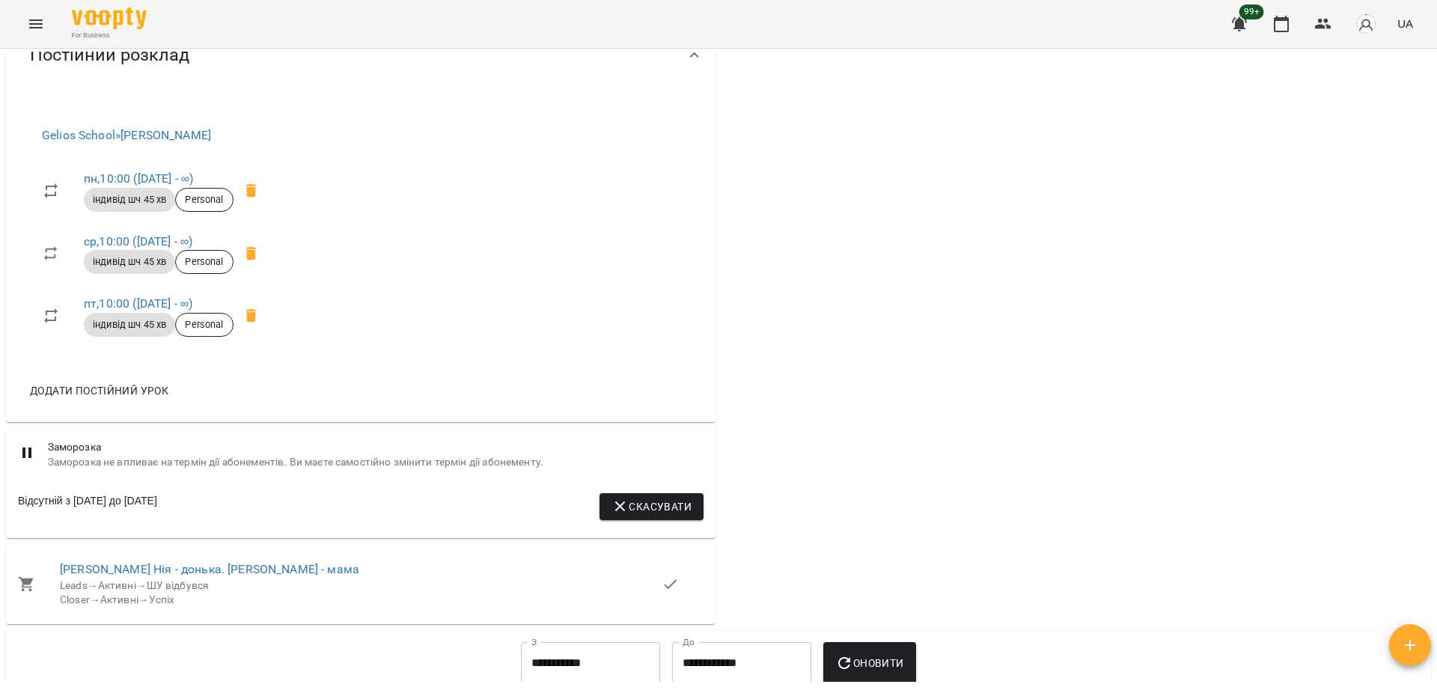
click at [0, 289] on div "Мої клієнти / Кобахідзе Нія Кобахідзе Нія Грузія +1 година шч укр тг Сорока Хри…" at bounding box center [718, 394] width 1437 height 690
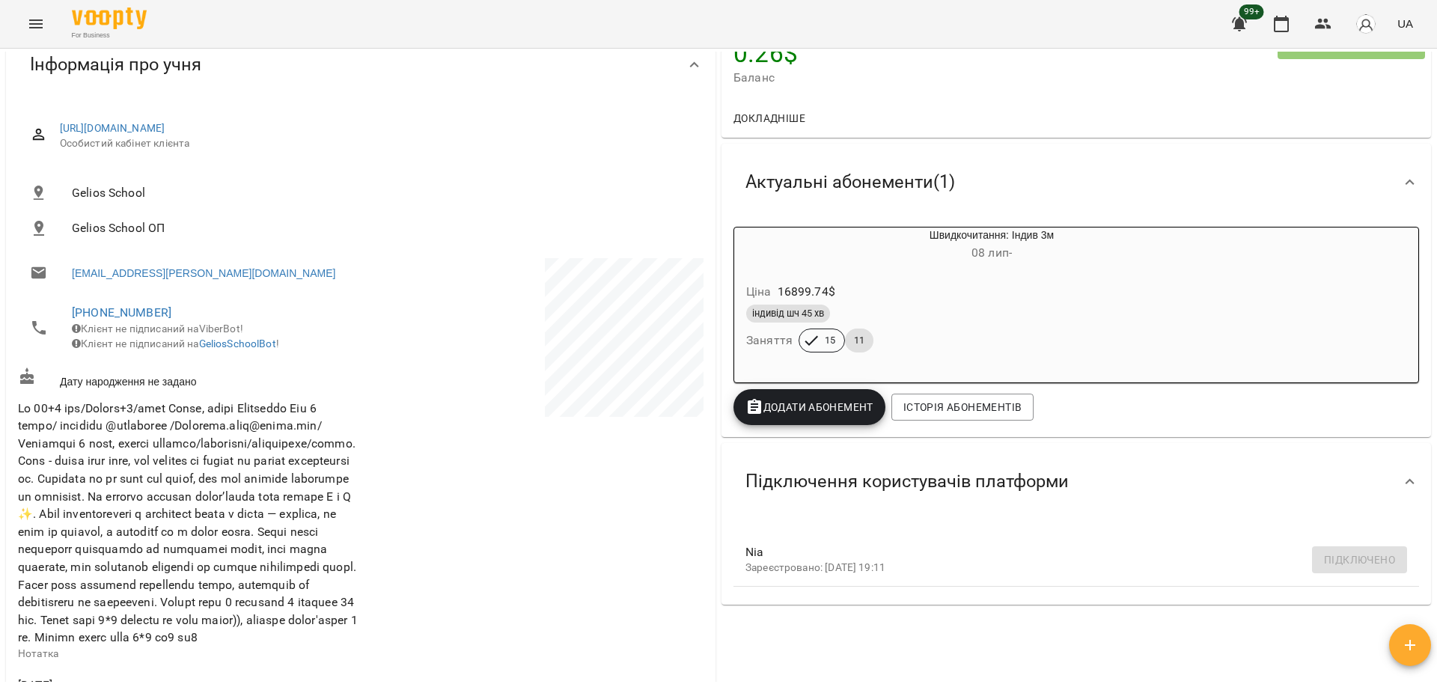
scroll to position [0, 0]
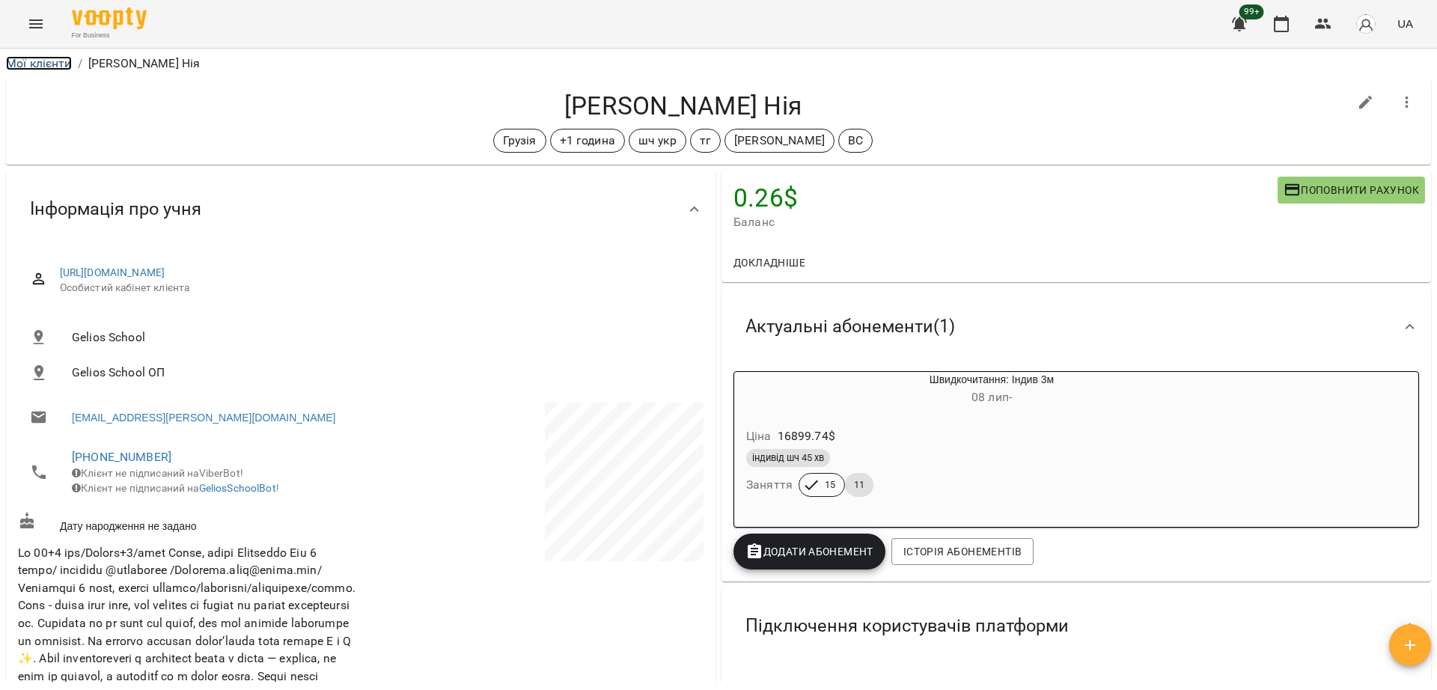
click at [47, 59] on link "Мої клієнти" at bounding box center [39, 63] width 66 height 14
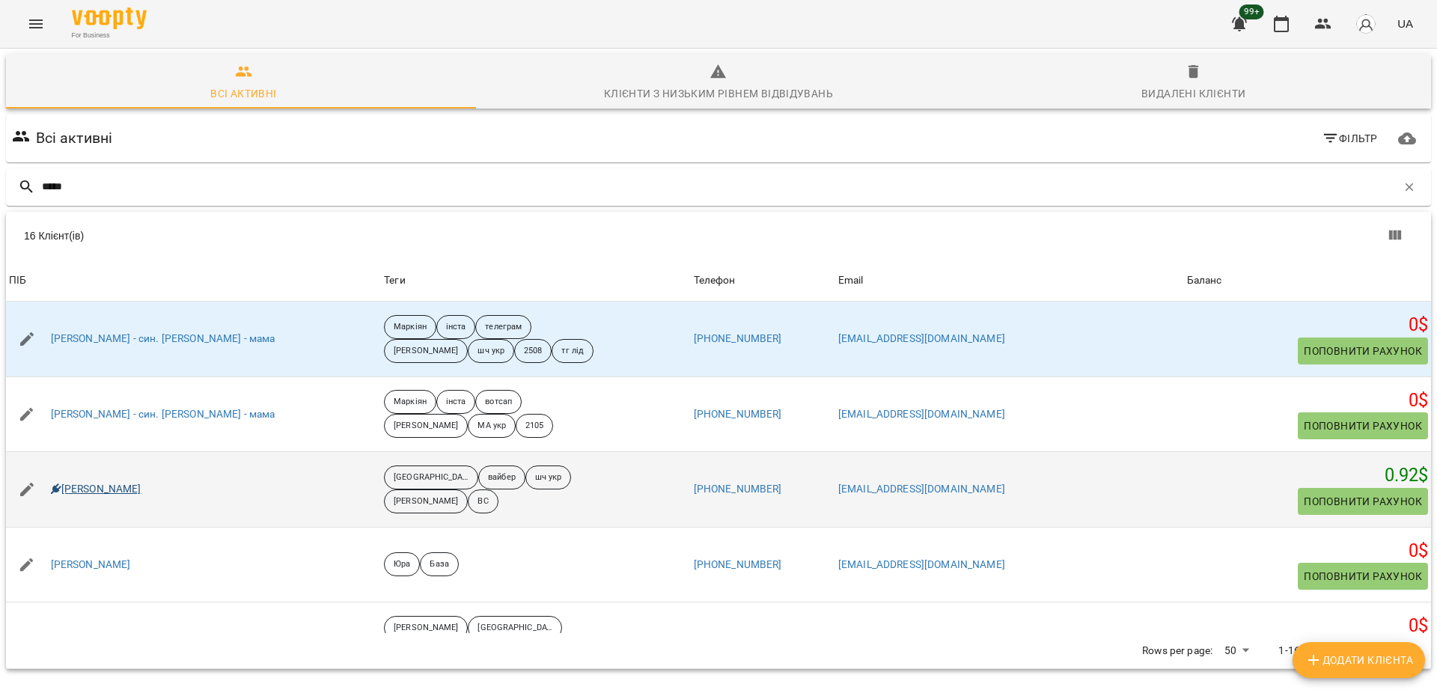
type input "*****"
click at [104, 484] on link "Дмитро Микитинець" at bounding box center [96, 489] width 91 height 15
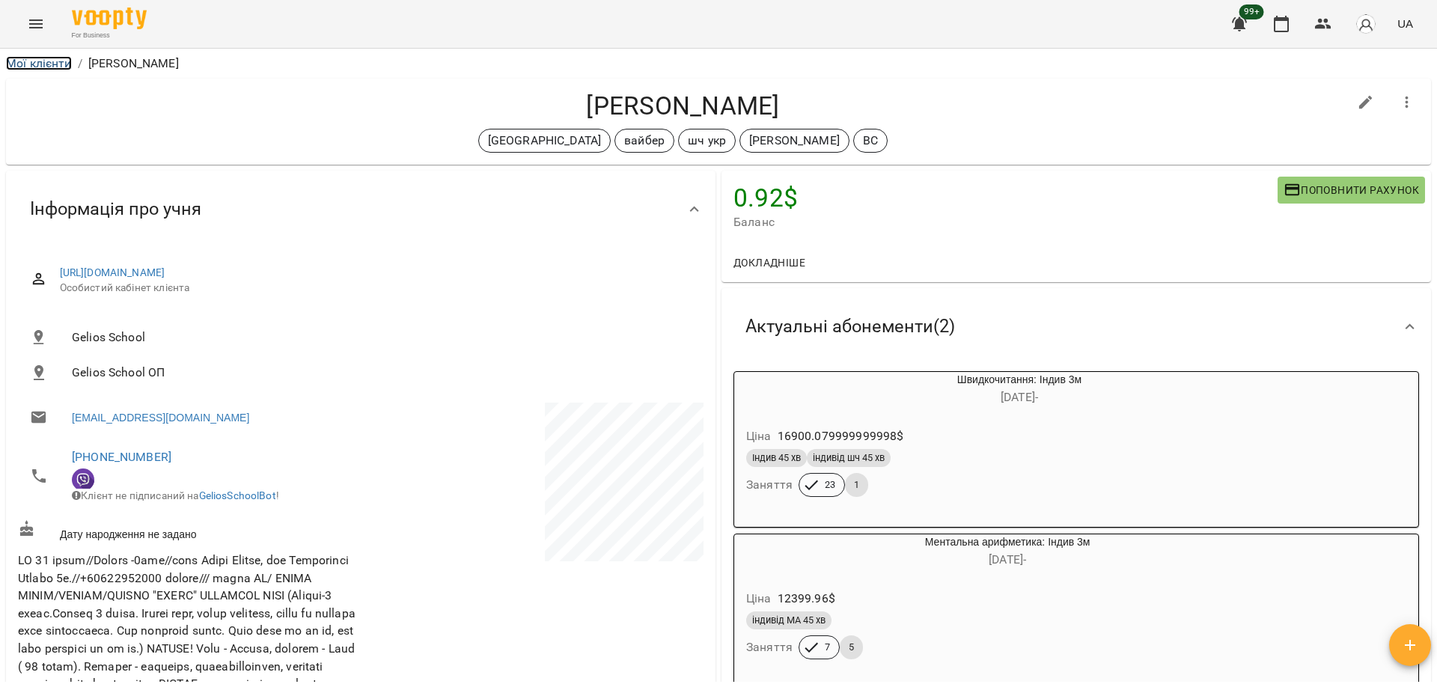
click at [51, 56] on link "Мої клієнти" at bounding box center [39, 63] width 66 height 14
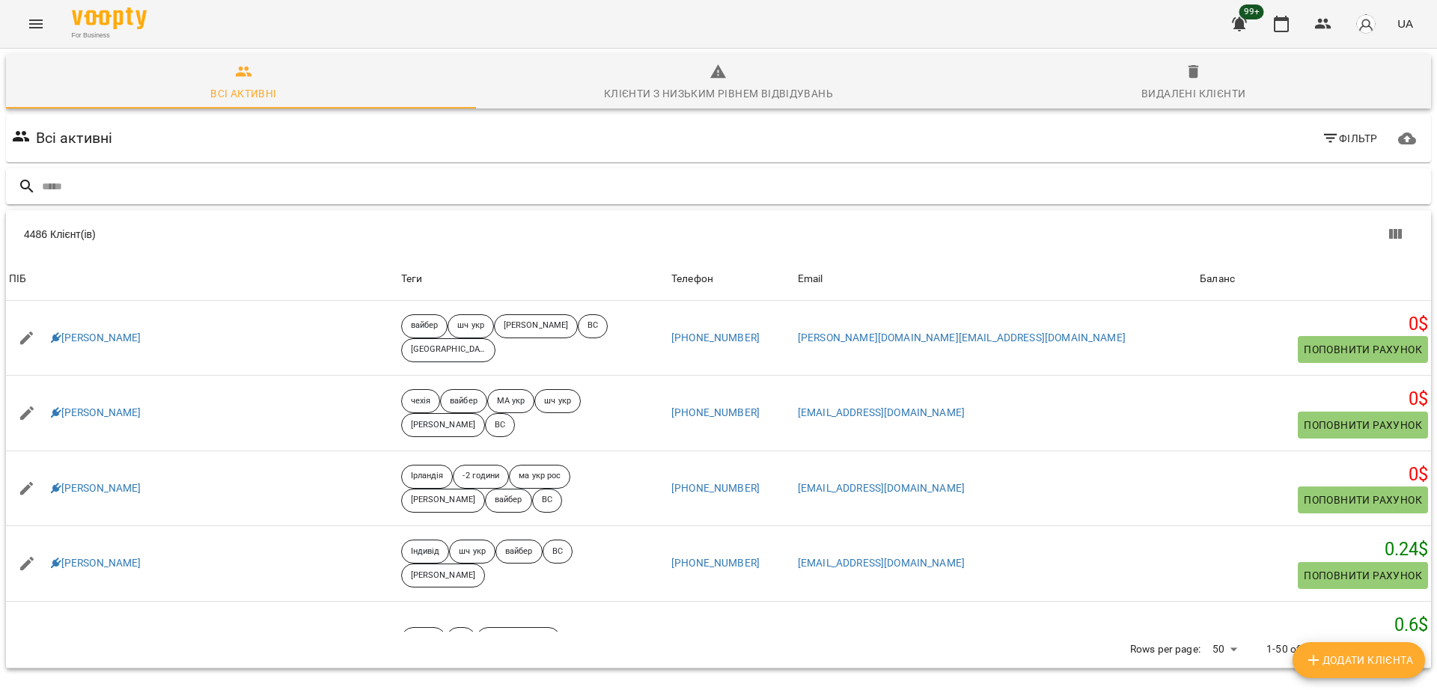
click at [405, 180] on input "text" at bounding box center [733, 186] width 1383 height 25
type input "*"
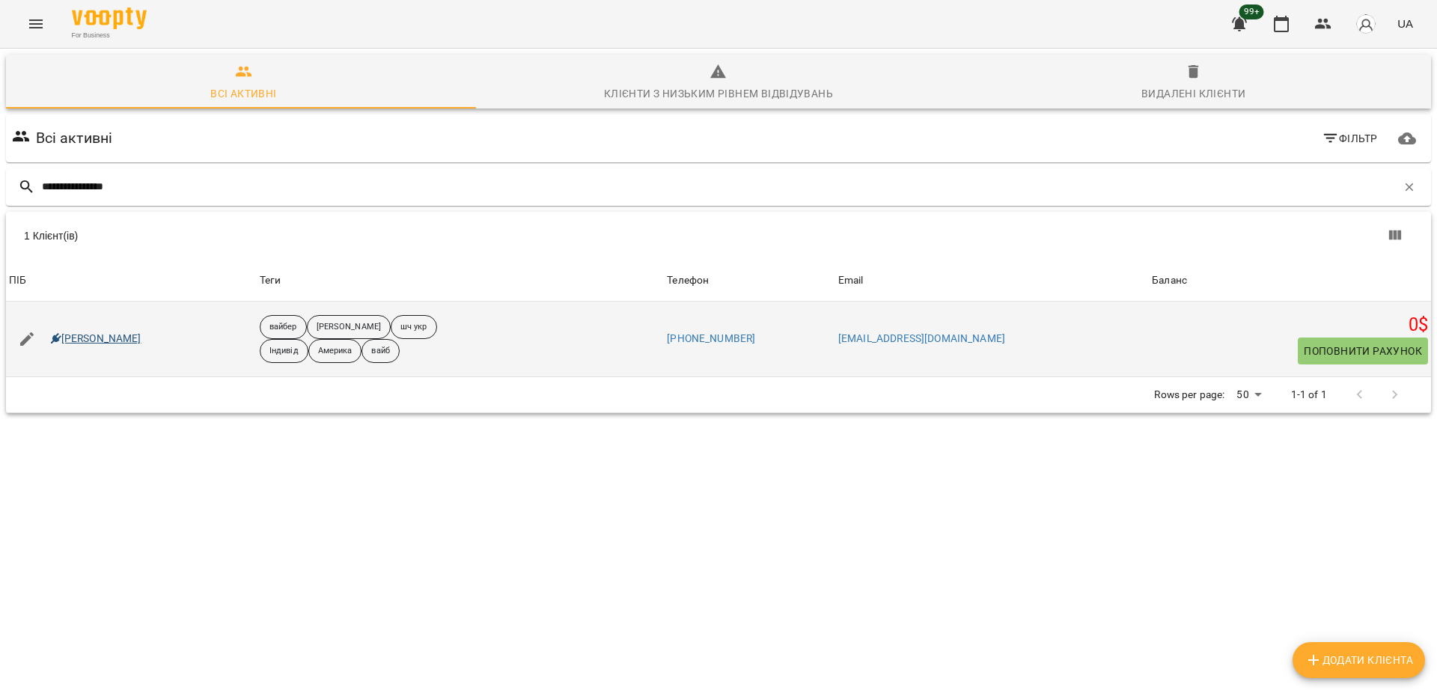
type input "**********"
click at [114, 338] on link "Матвій Матвійчук" at bounding box center [96, 339] width 91 height 15
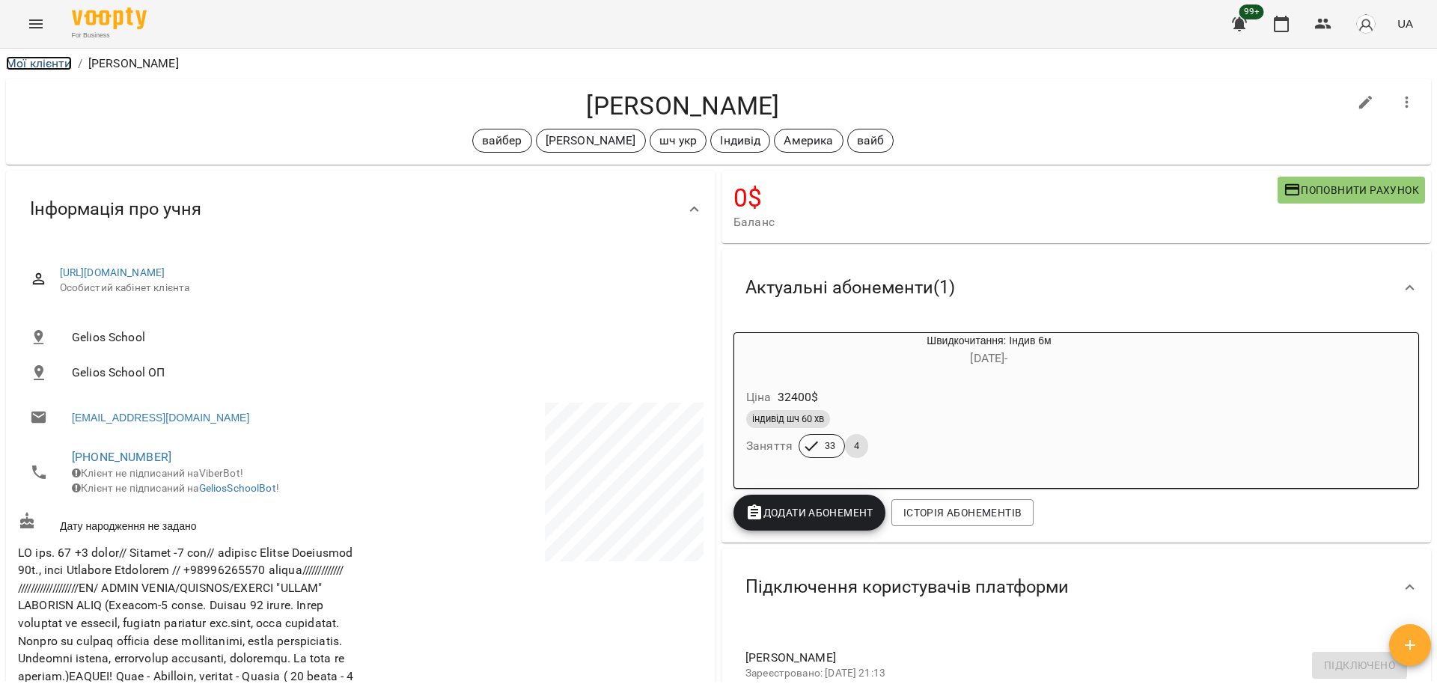
click at [46, 67] on link "Мої клієнти" at bounding box center [39, 63] width 66 height 14
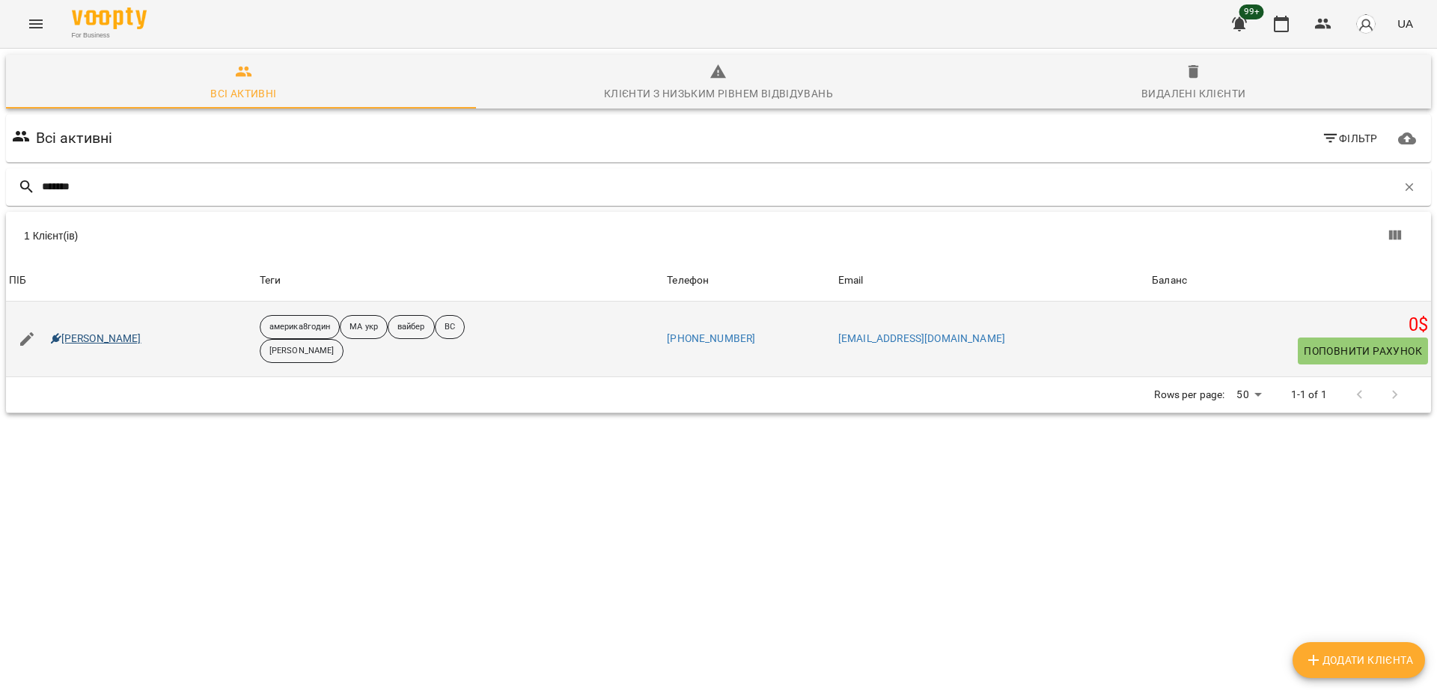
type input "*******"
click at [94, 343] on link "Злата Кривинська" at bounding box center [96, 339] width 91 height 15
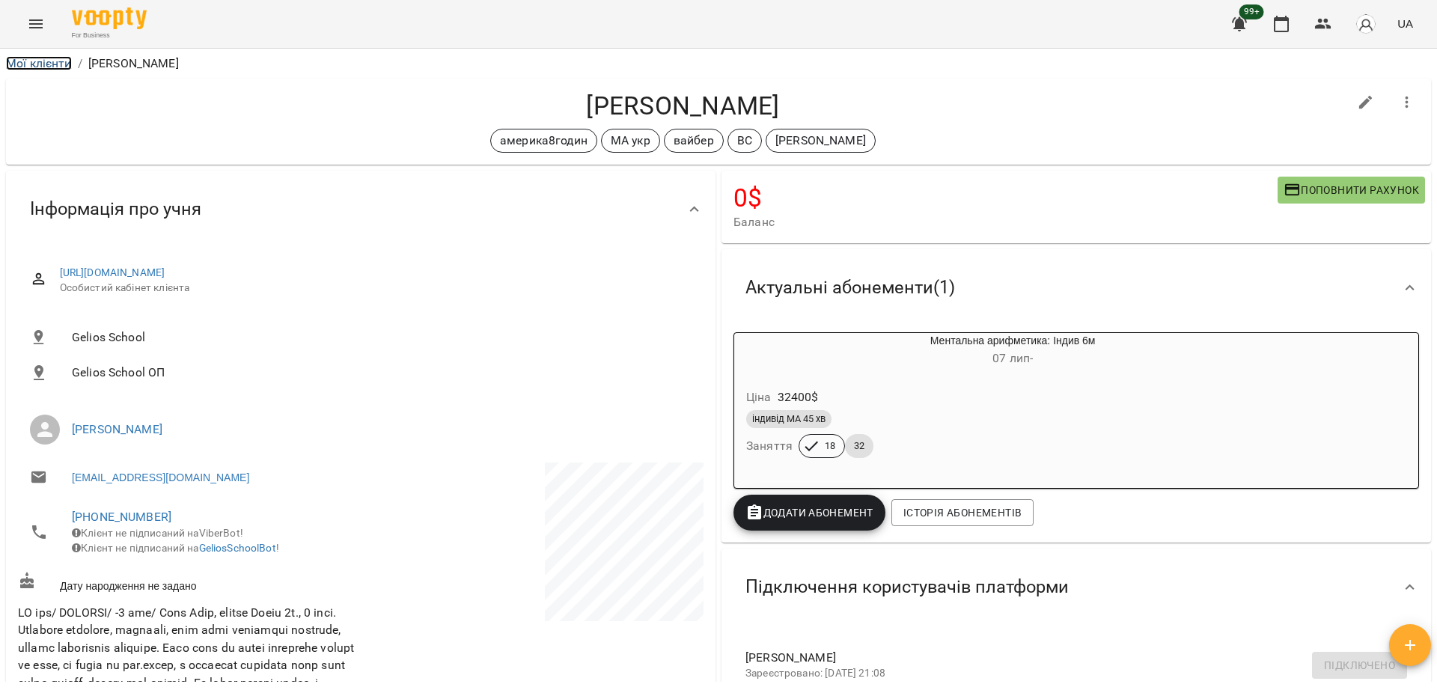
click at [55, 61] on link "Мої клієнти" at bounding box center [39, 63] width 66 height 14
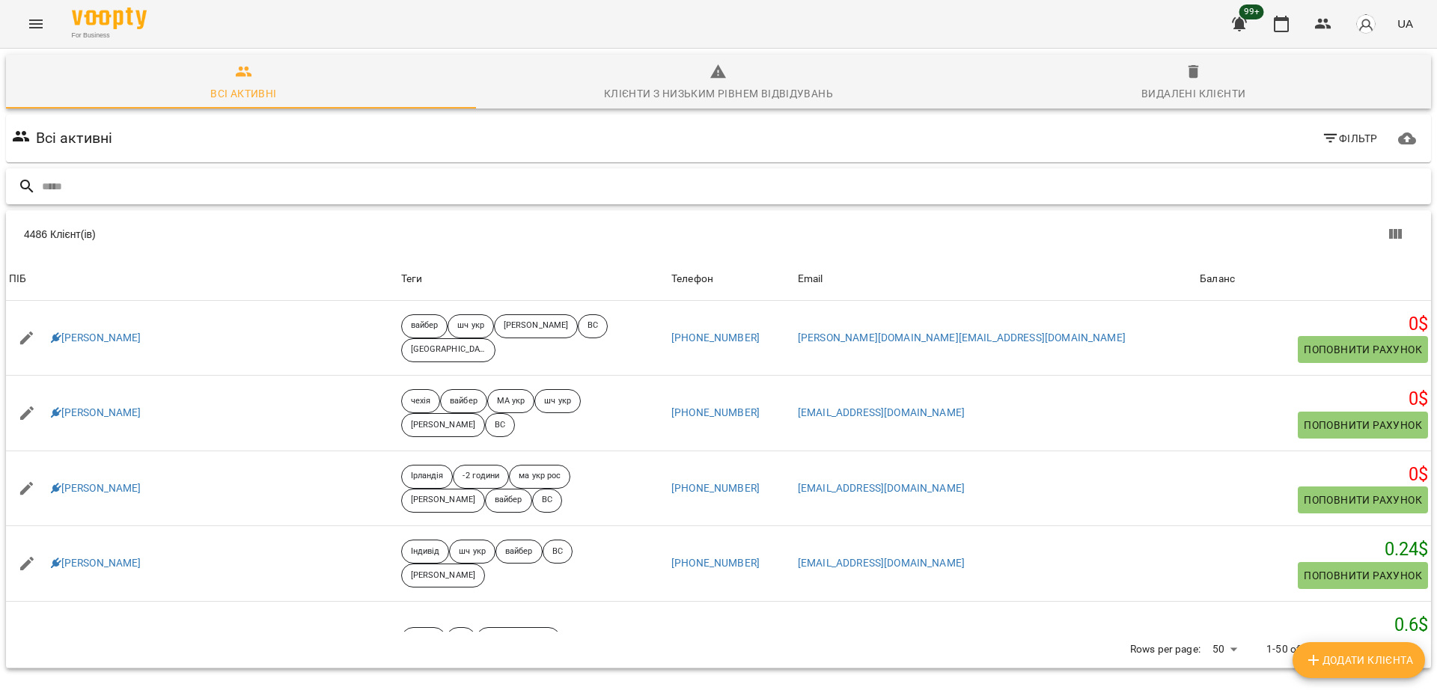
click at [175, 192] on input "text" at bounding box center [733, 186] width 1383 height 25
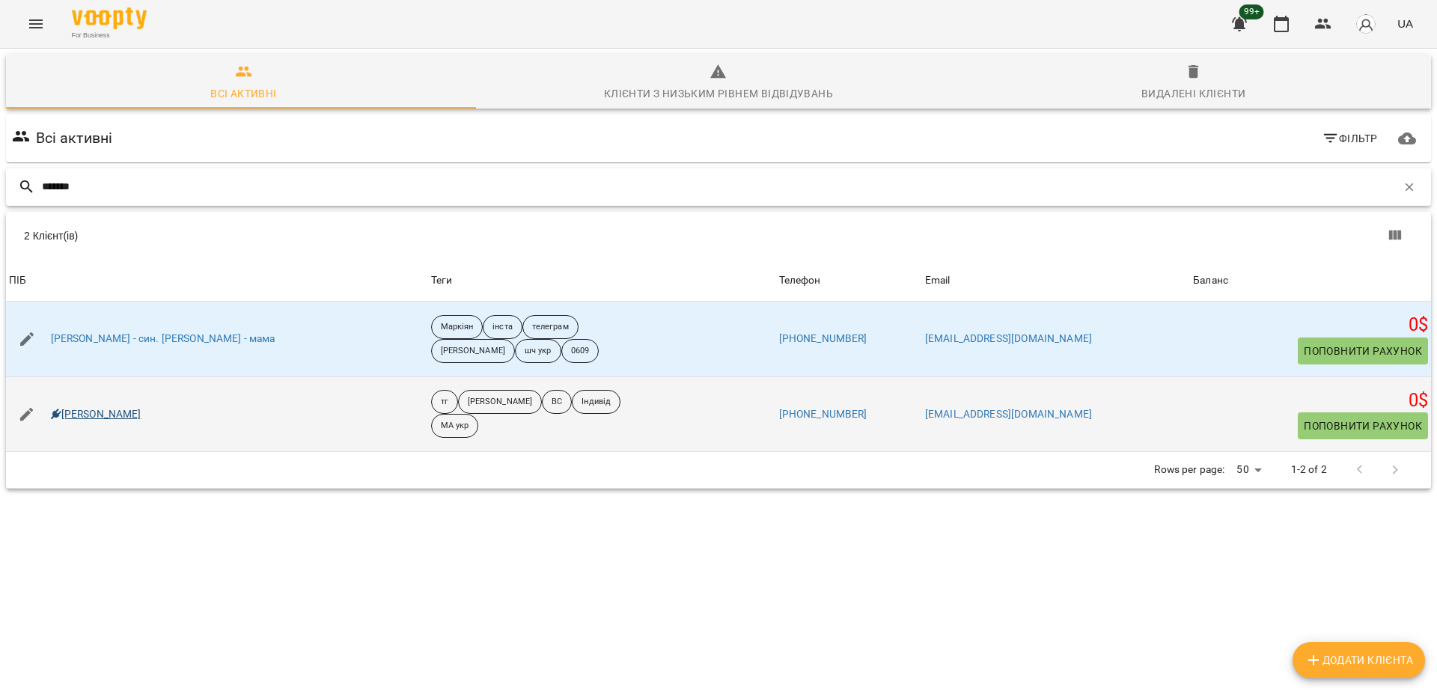
type input "*******"
click at [141, 418] on link "Каміла Ходаковська" at bounding box center [96, 414] width 91 height 15
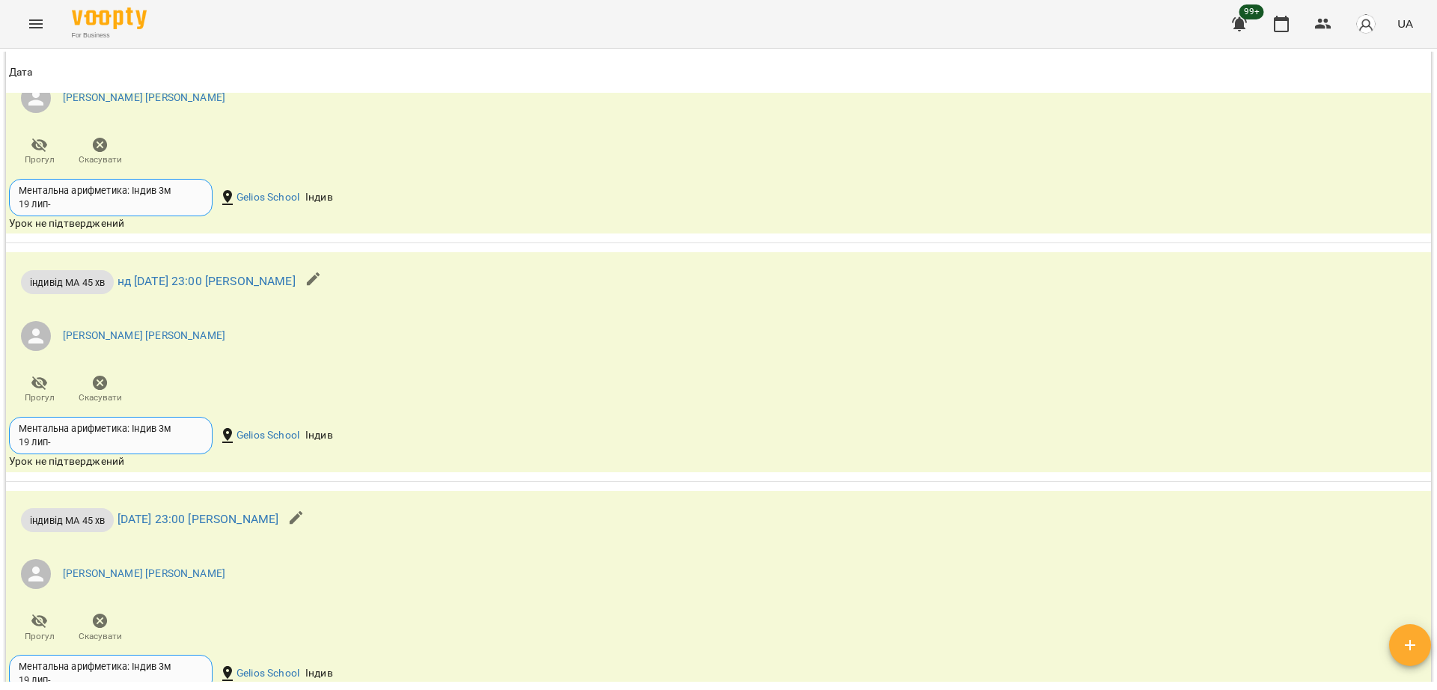
scroll to position [1494, 0]
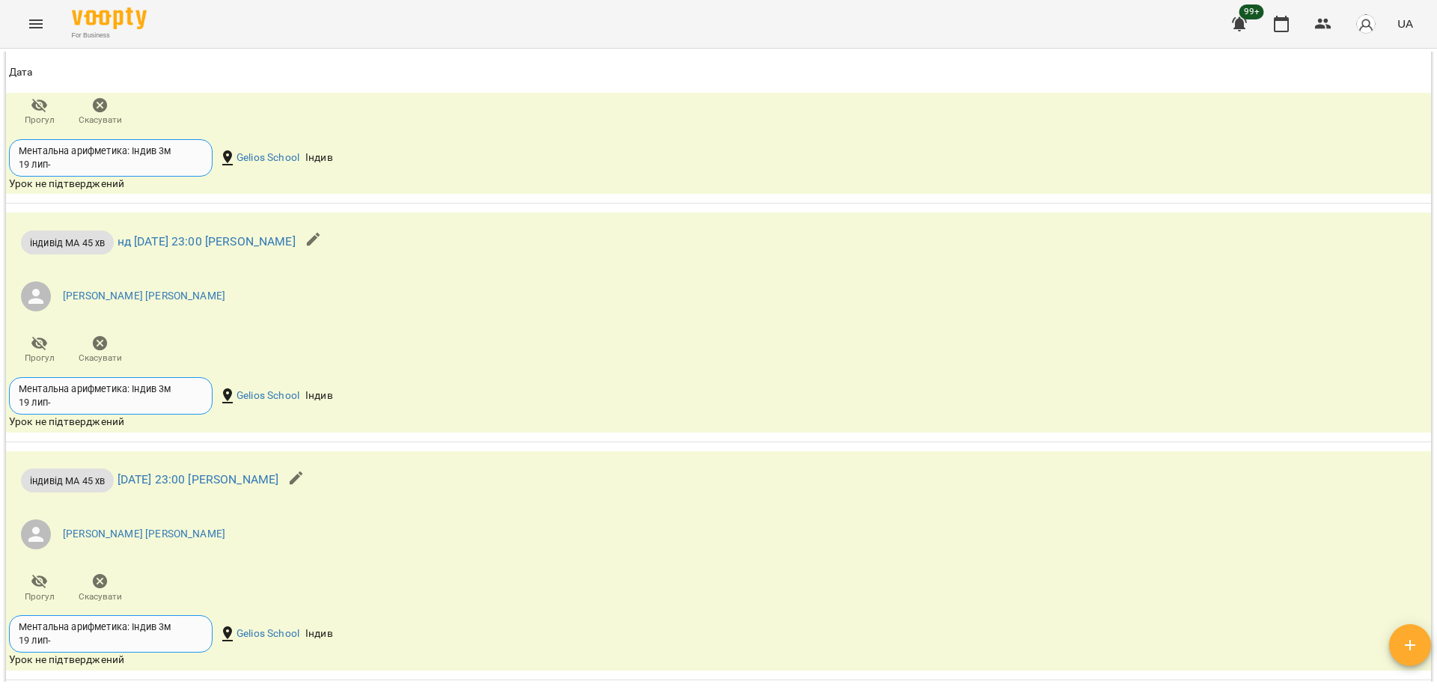
click at [0, 463] on div "Мої клієнти / Каміла Ходаковська Каміла Ходаковська тг Оксана Михайлишин ВС Інд…" at bounding box center [718, 394] width 1437 height 690
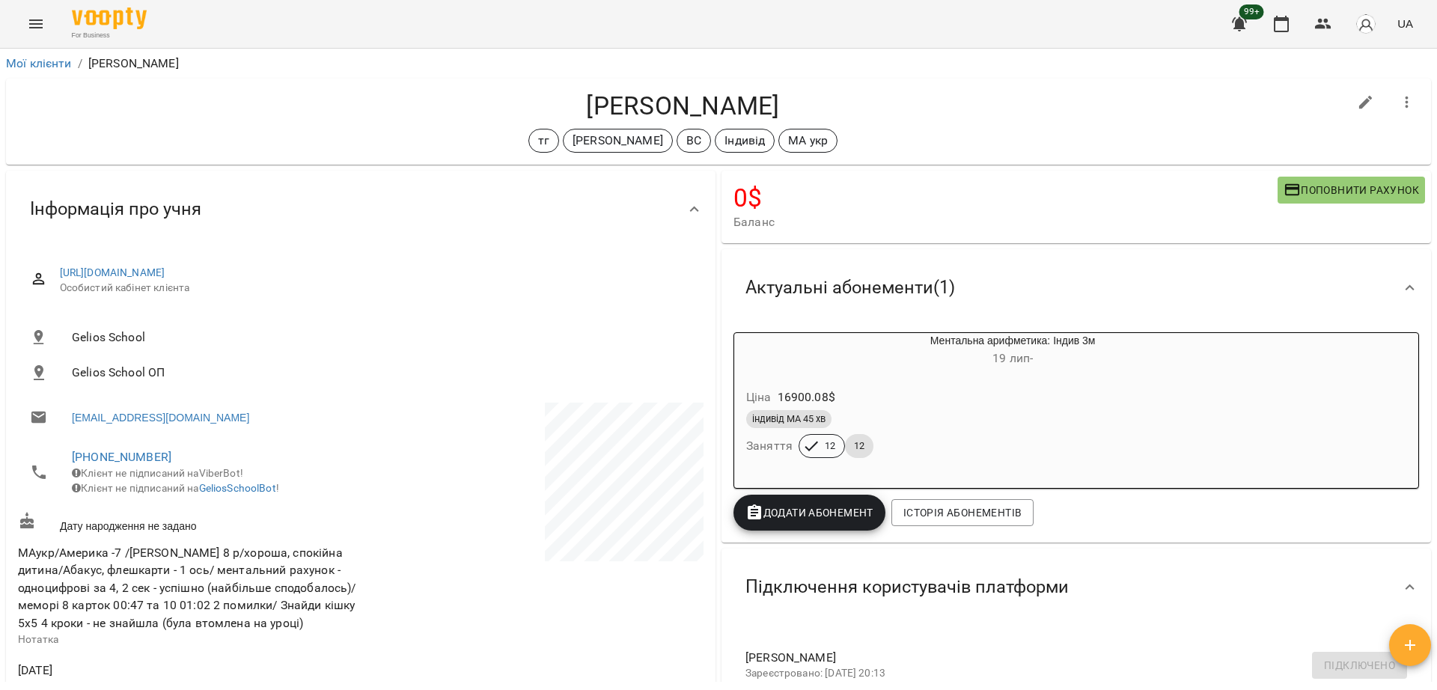
drag, startPoint x: 555, startPoint y: 109, endPoint x: 820, endPoint y: 107, distance: 264.3
click at [820, 107] on h4 "Каміла Ходаковська" at bounding box center [683, 106] width 1330 height 31
copy h4 "Каміла Ходаковська"
click at [652, 686] on div "Мої клієнти / Каміла Ходаковська Каміла Ходаковська тг Оксана Михайлишин ВС Інд…" at bounding box center [718, 394] width 1437 height 690
click at [0, 240] on div "Мої клієнти / Каміла Ходаковська Каміла Ходаковська тг Оксана Михайлишин ВС Інд…" at bounding box center [718, 394] width 1437 height 690
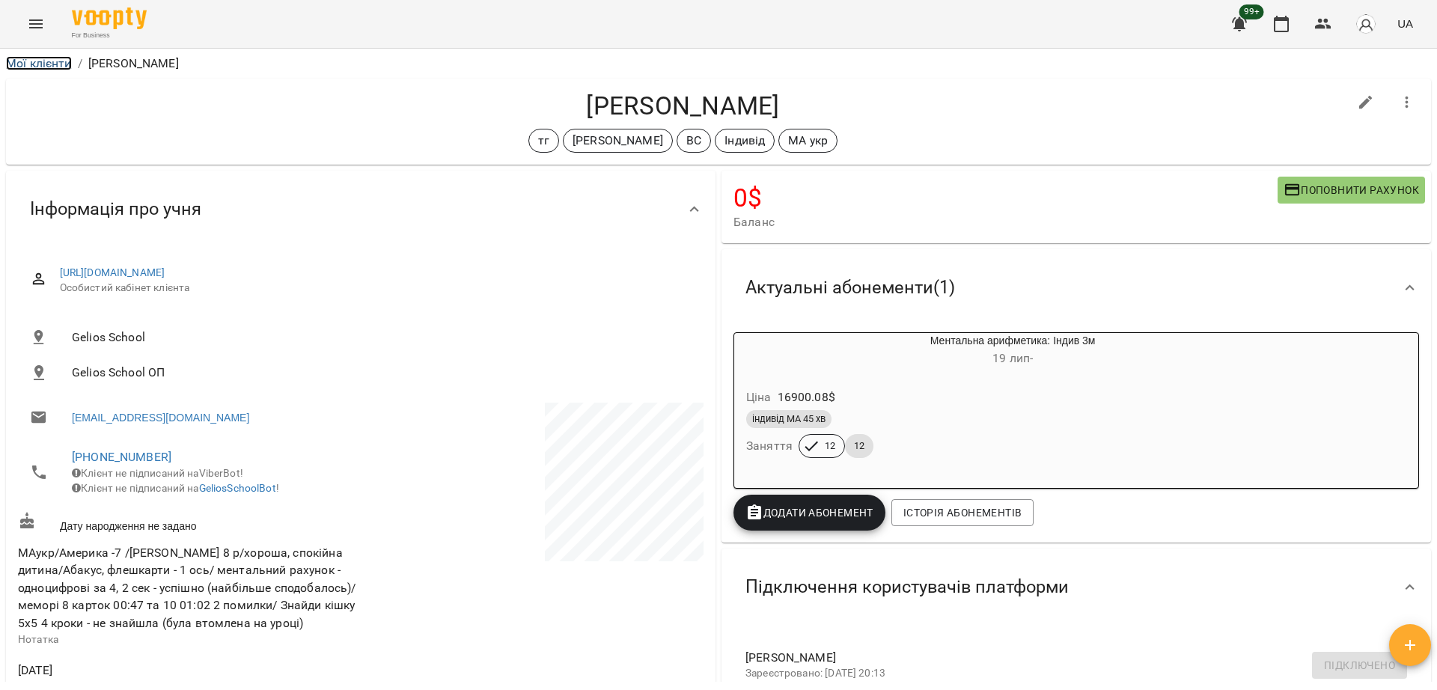
click at [46, 67] on link "Мої клієнти" at bounding box center [39, 63] width 66 height 14
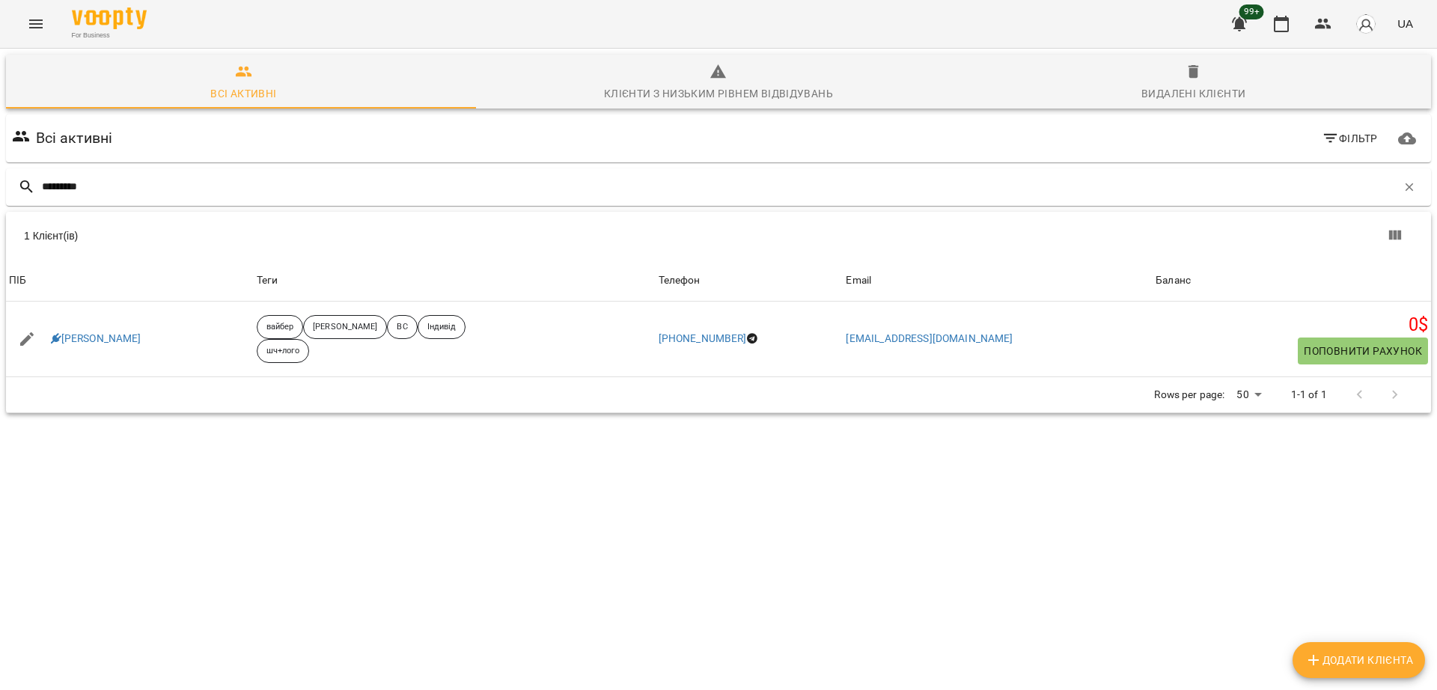
type input "********"
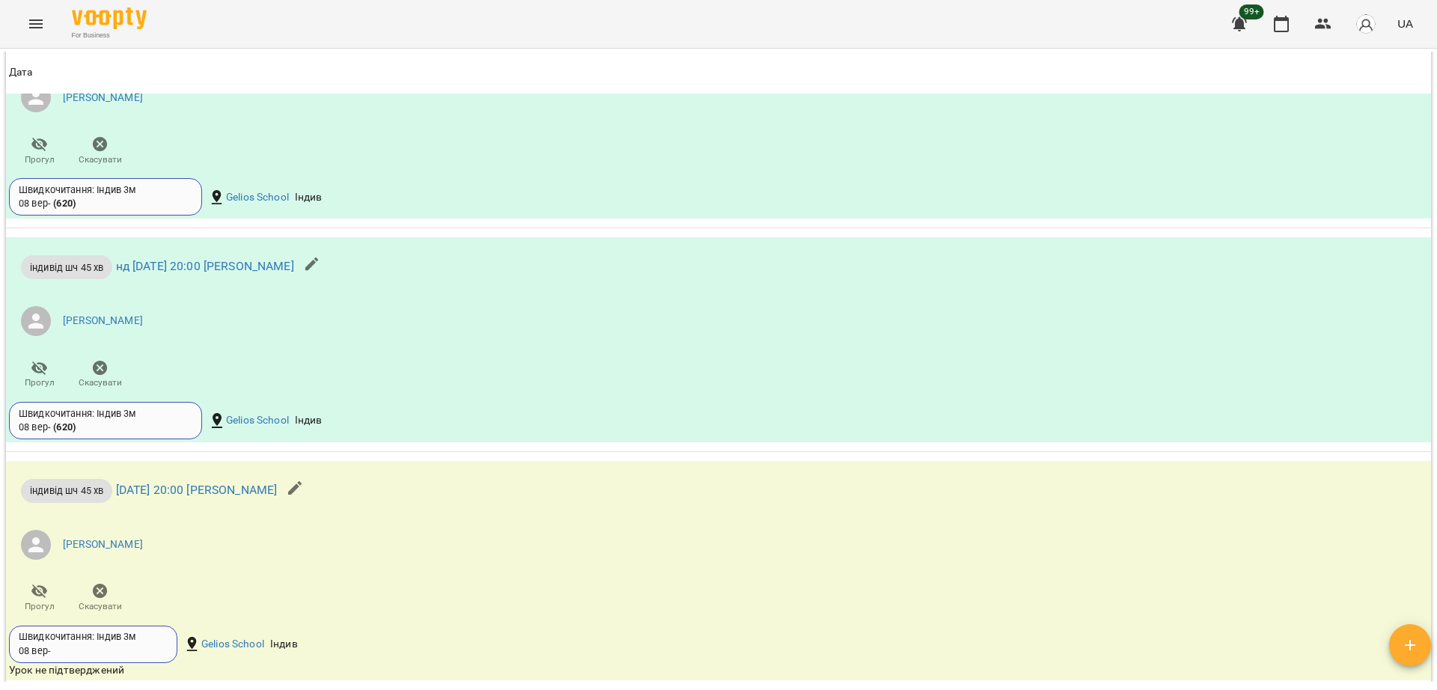
scroll to position [1763, 0]
